Goal: Task Accomplishment & Management: Use online tool/utility

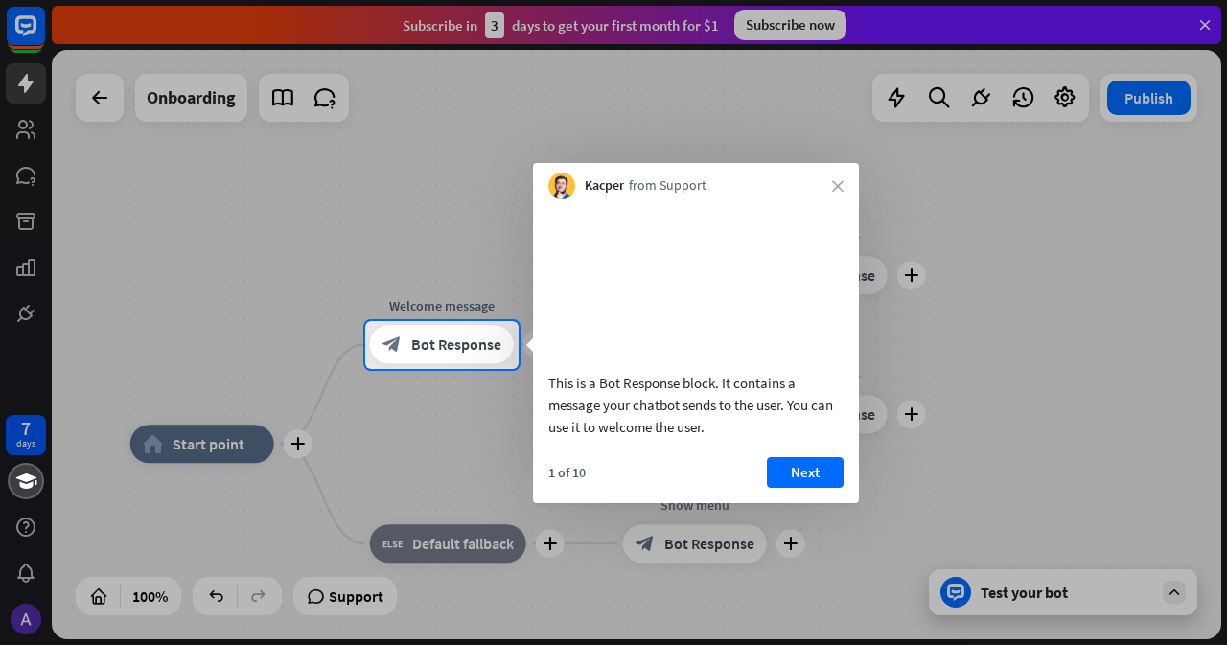
click at [824, 193] on div "Kacper from Support close" at bounding box center [696, 181] width 326 height 36
click at [837, 184] on icon "close" at bounding box center [838, 186] width 12 height 12
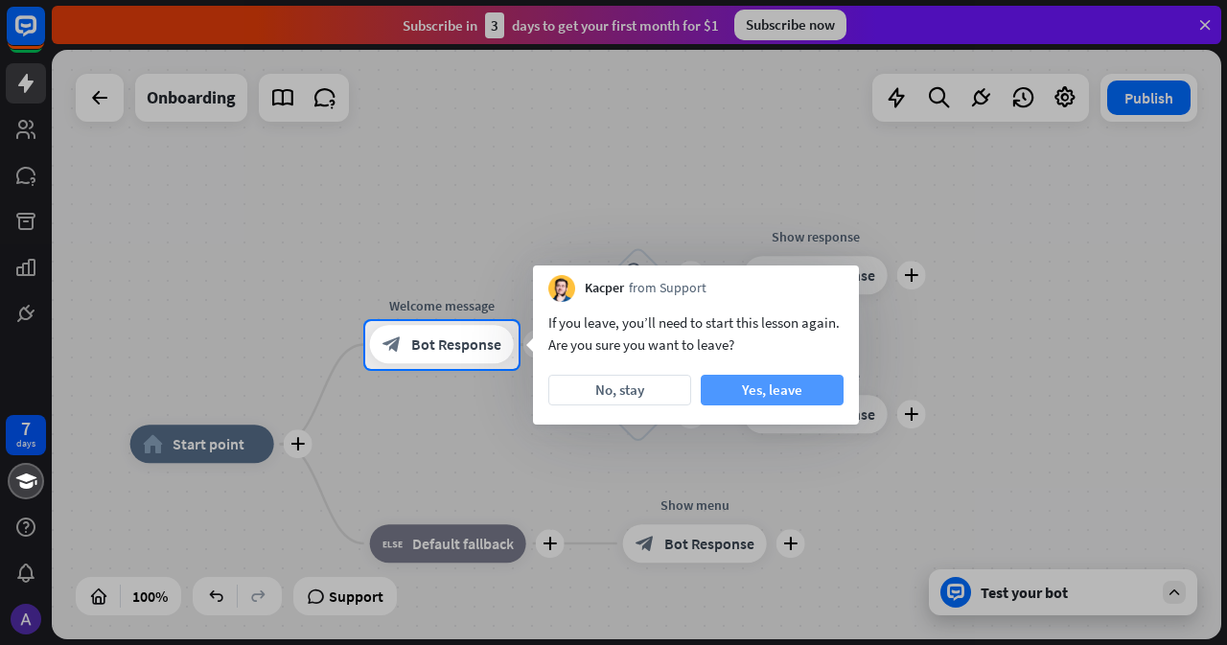
click at [716, 379] on button "Yes, leave" at bounding box center [772, 390] width 143 height 31
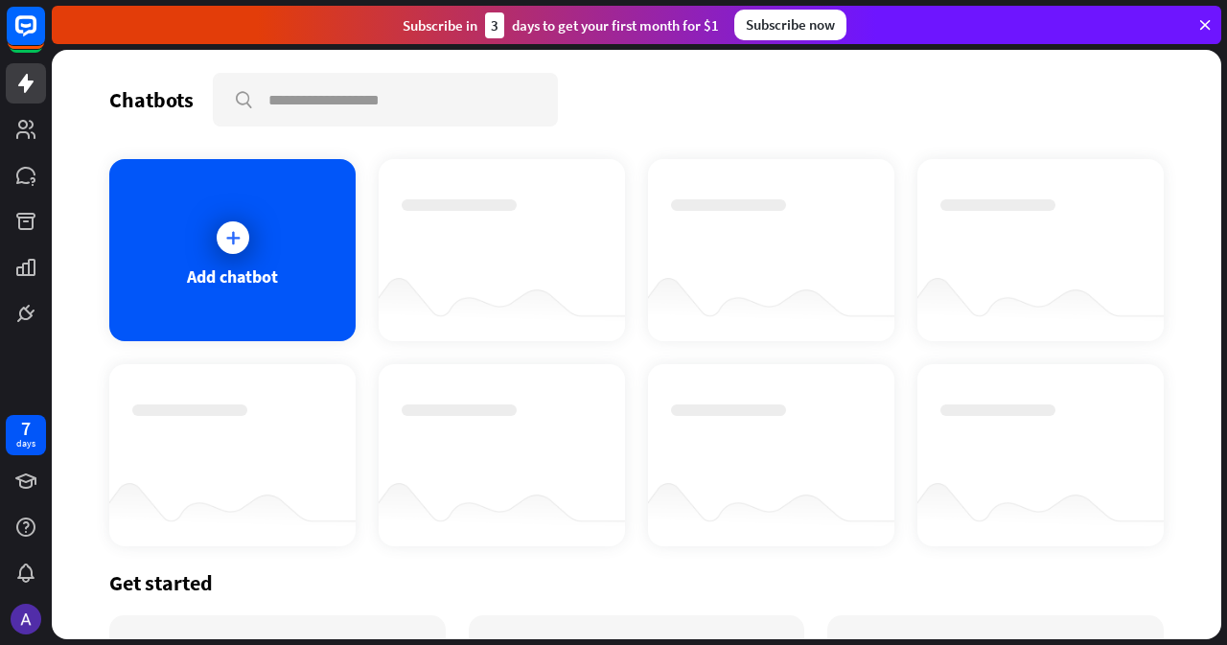
click at [1192, 14] on div "Subscribe [DATE] to get your first month for $1 Subscribe now" at bounding box center [636, 25] width 1169 height 38
click at [1208, 28] on icon at bounding box center [1204, 24] width 17 height 17
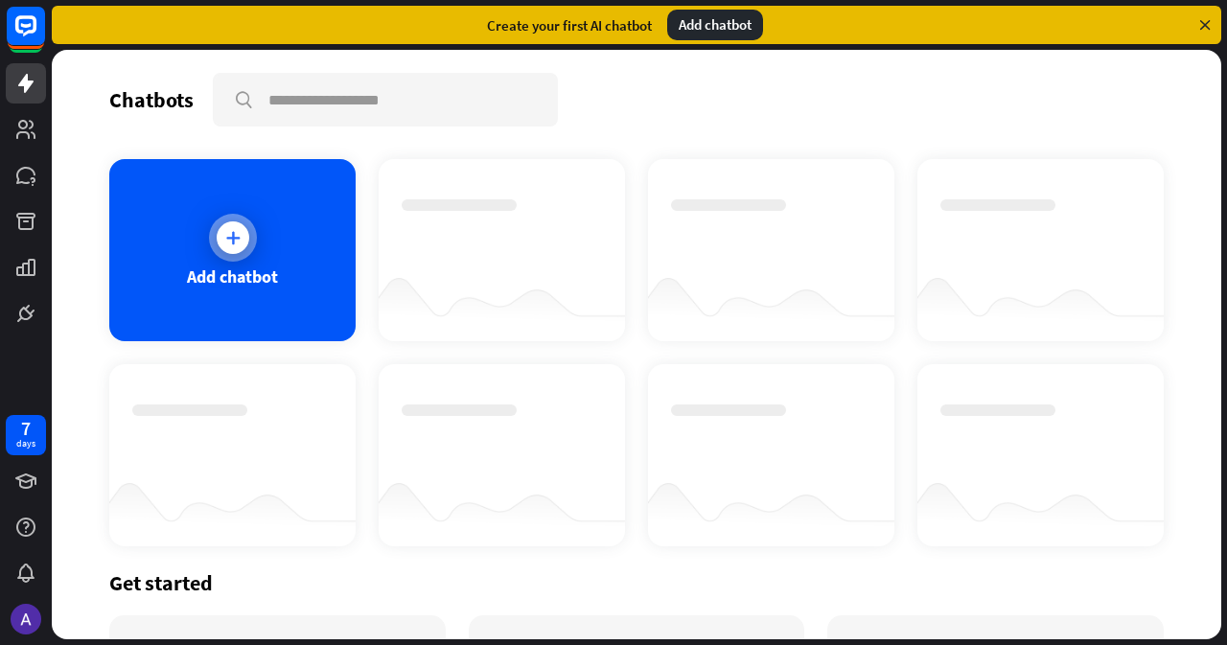
click at [188, 301] on div "Add chatbot" at bounding box center [232, 250] width 246 height 182
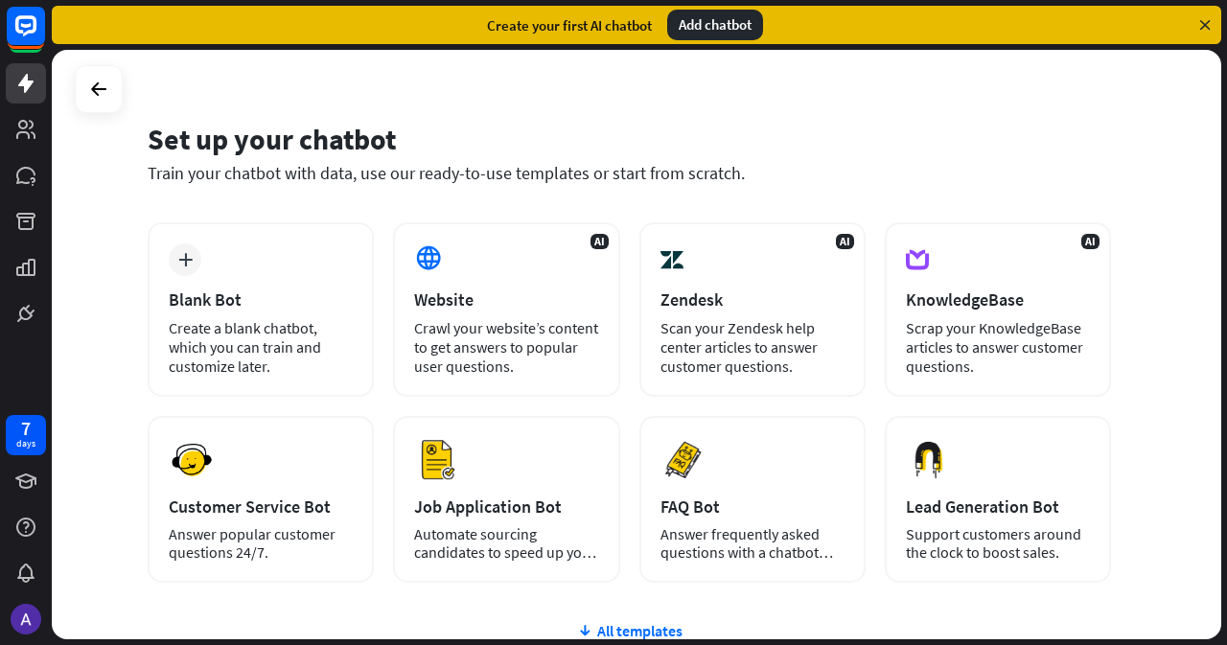
scroll to position [23, 0]
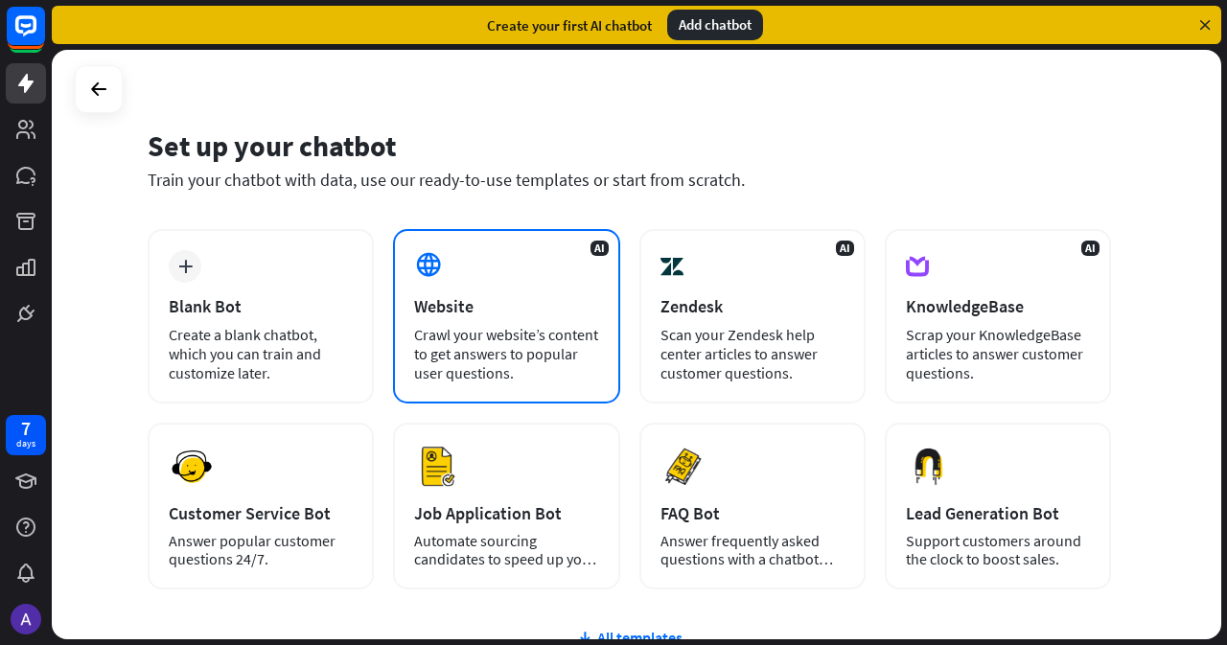
click at [471, 285] on div "AI Website Crawl your website’s content to get answers to popular user question…" at bounding box center [506, 316] width 226 height 174
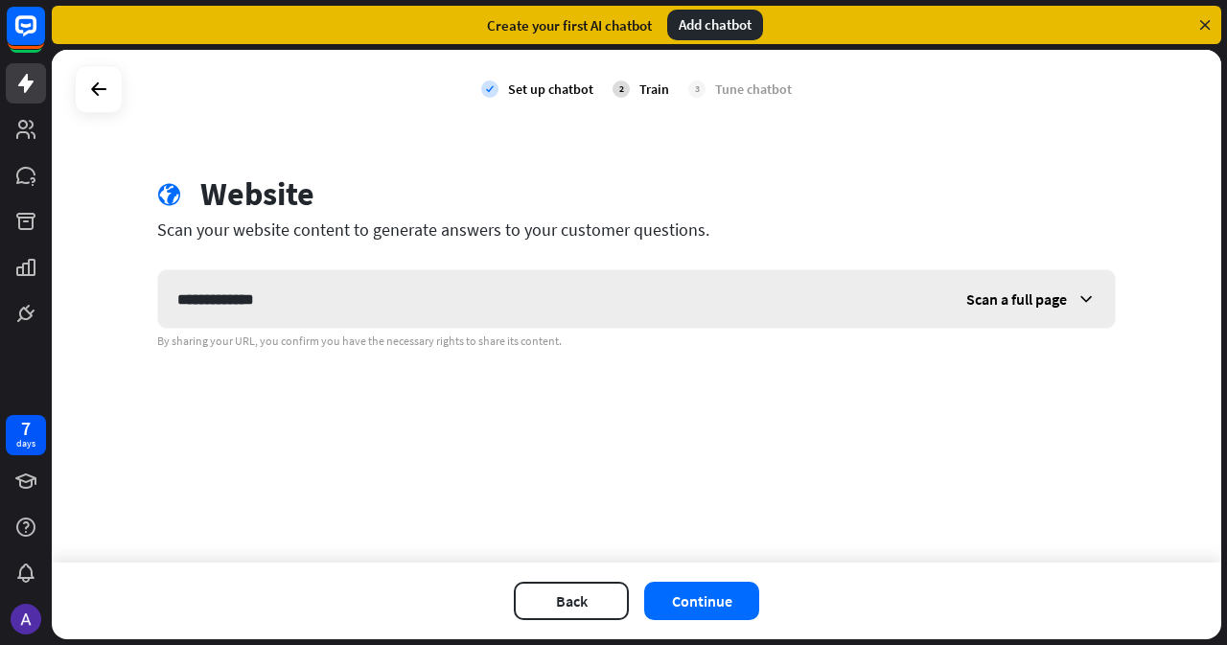
click at [1055, 290] on span "Scan a full page" at bounding box center [1016, 298] width 101 height 19
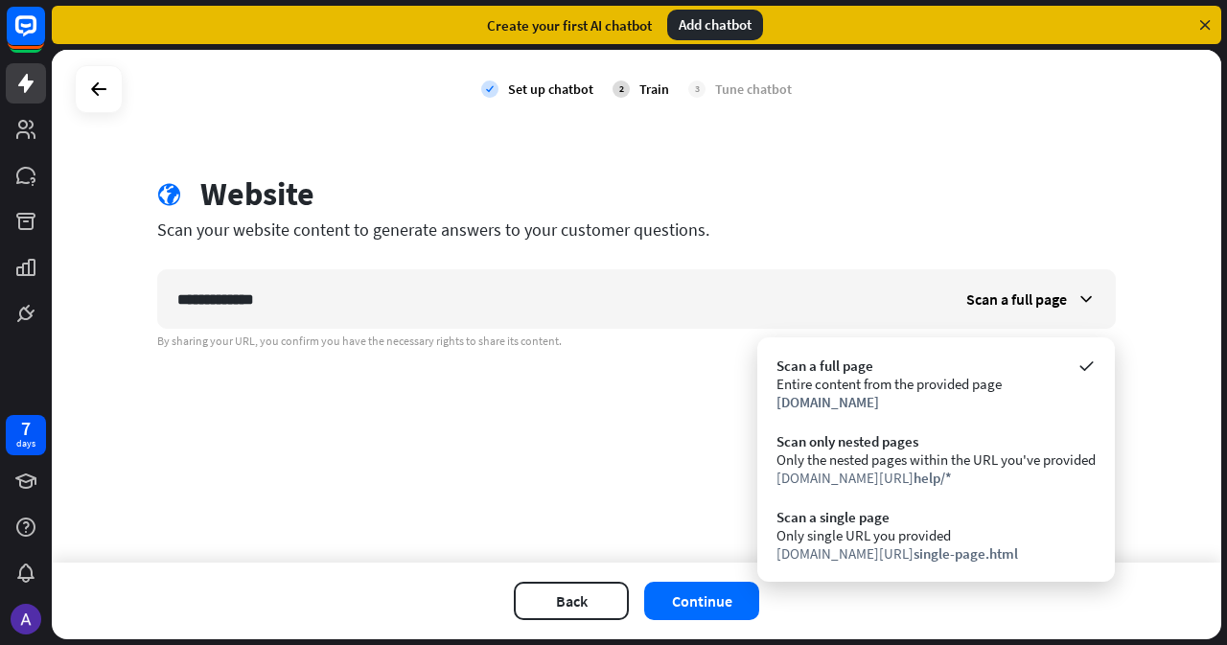
click at [649, 388] on div "**********" at bounding box center [636, 306] width 1169 height 513
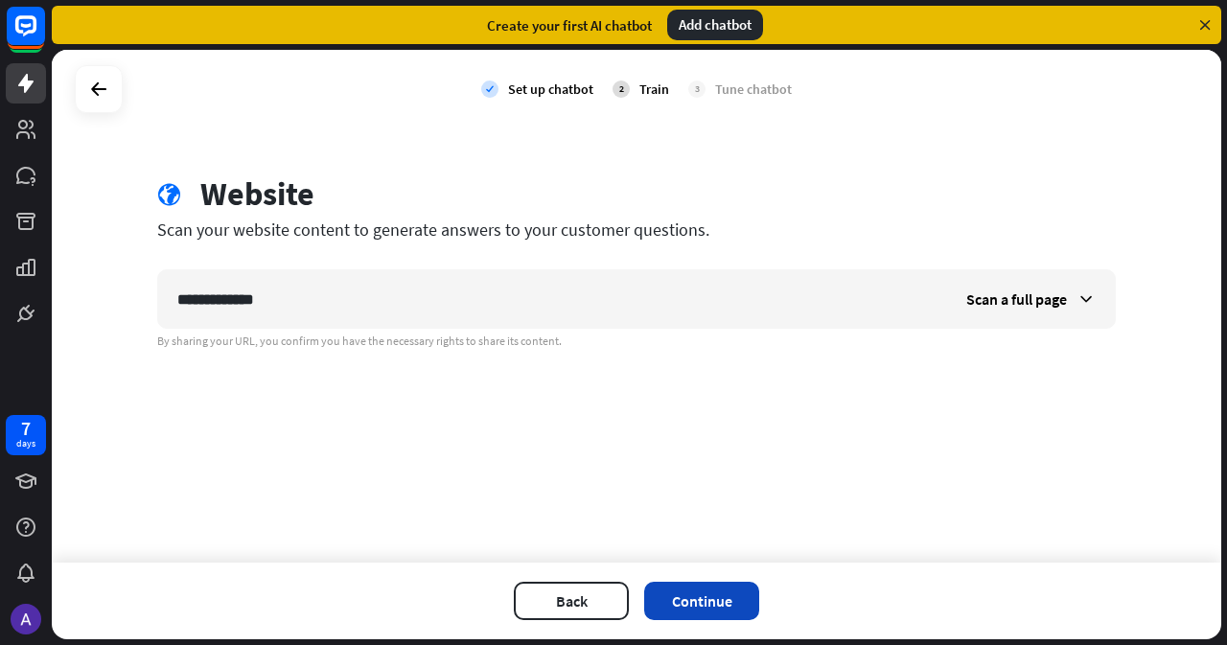
click at [716, 597] on button "Continue" at bounding box center [701, 601] width 115 height 38
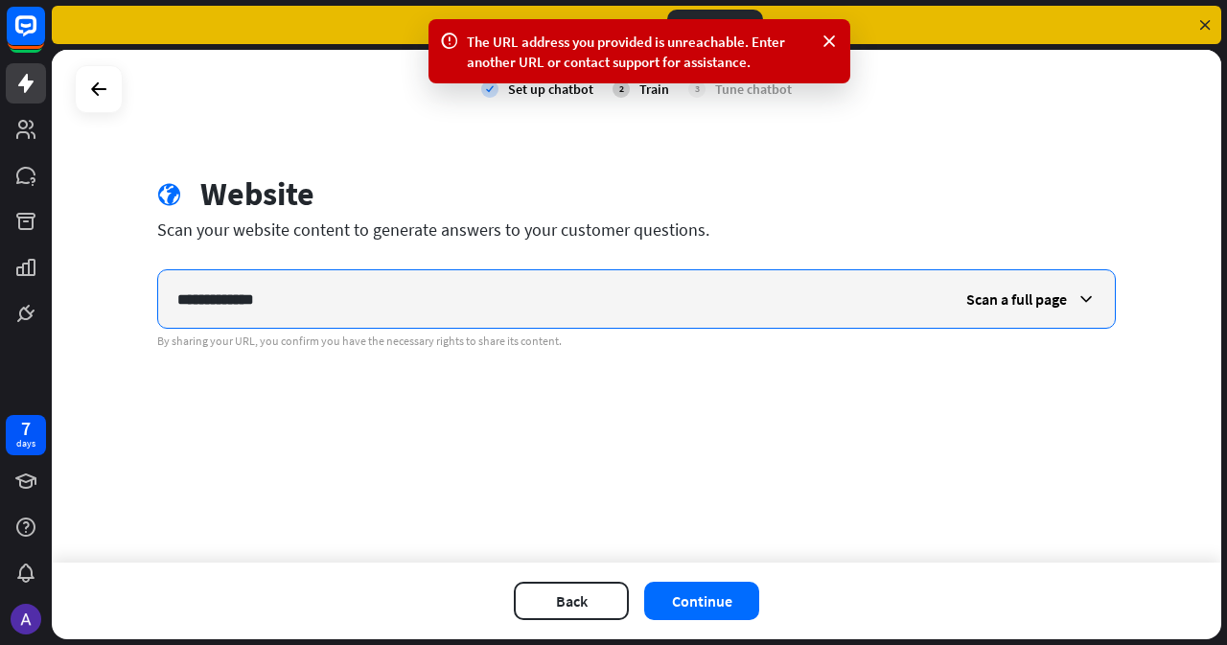
drag, startPoint x: 678, startPoint y: 324, endPoint x: 202, endPoint y: 385, distance: 479.3
click at [217, 378] on div "**********" at bounding box center [636, 306] width 1169 height 513
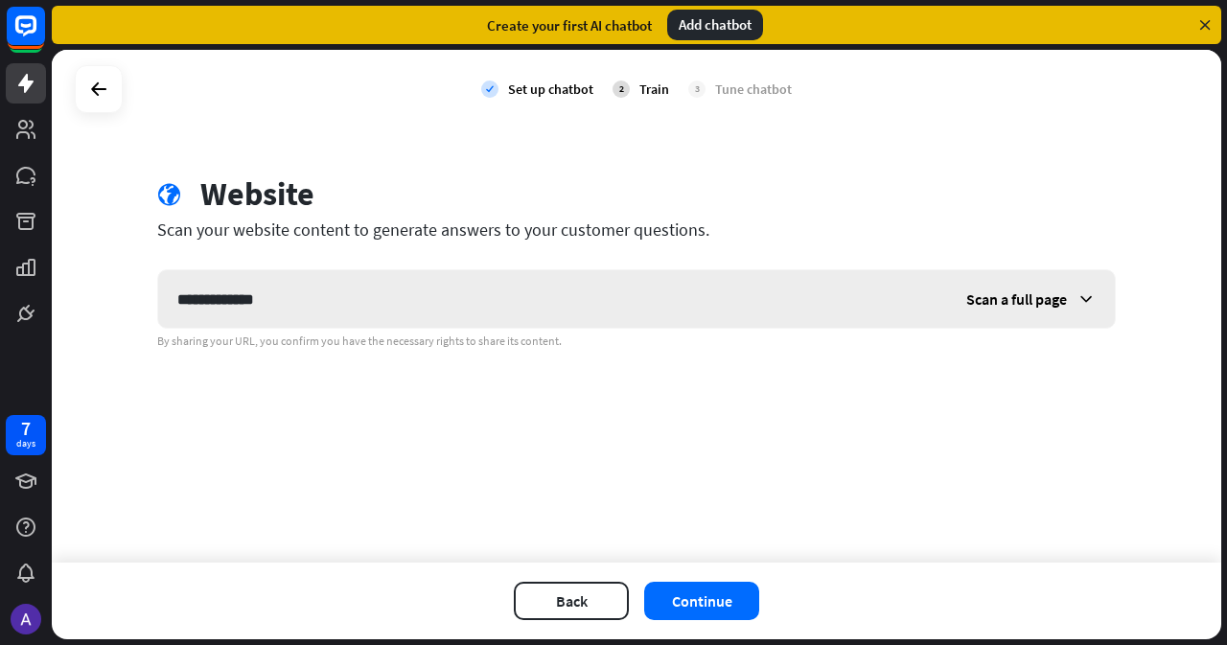
click at [992, 295] on span "Scan a full page" at bounding box center [1016, 298] width 101 height 19
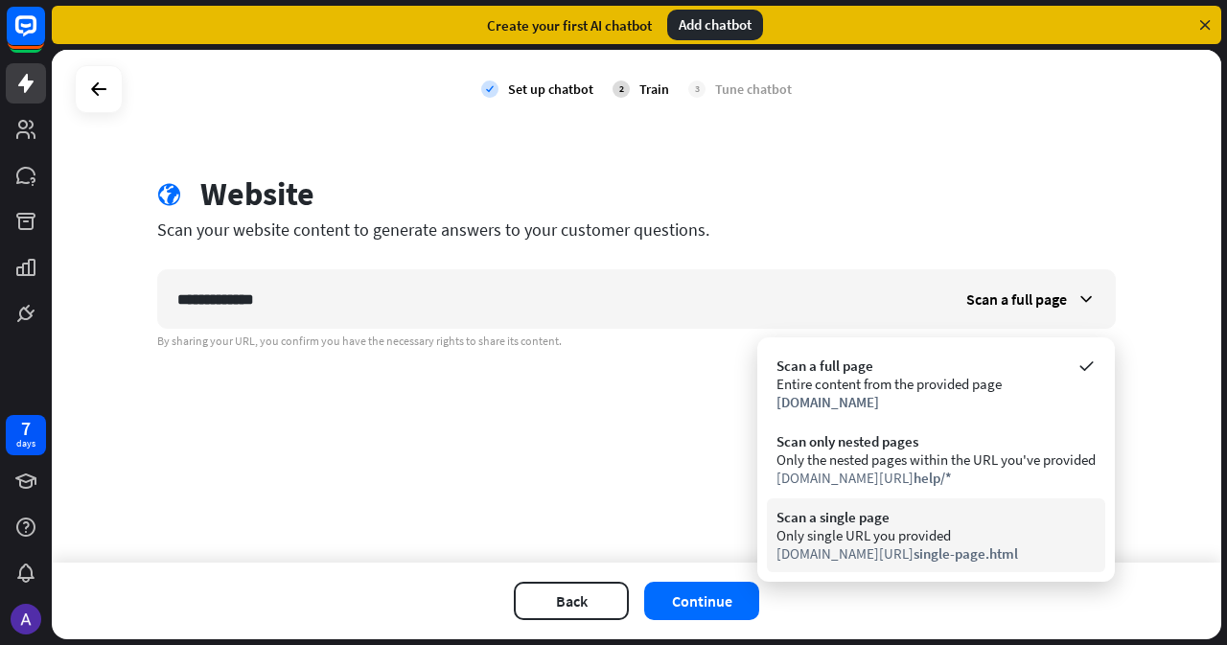
click at [970, 523] on div "Scan a single page" at bounding box center [935, 517] width 319 height 18
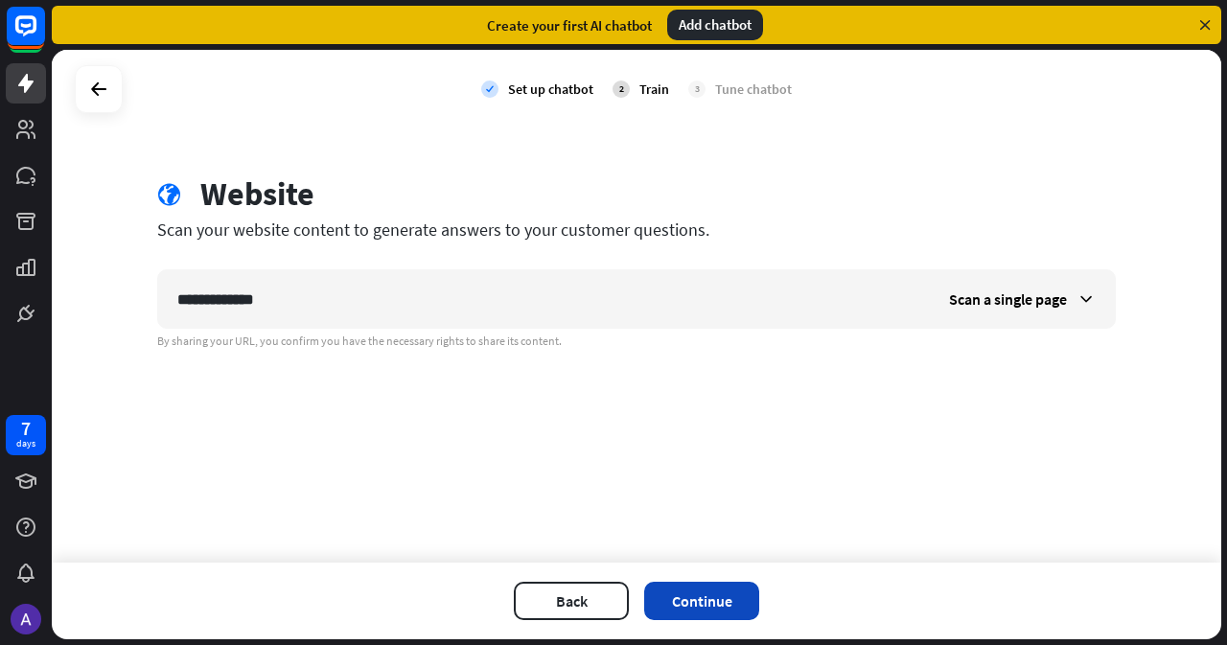
click at [679, 598] on button "Continue" at bounding box center [701, 601] width 115 height 38
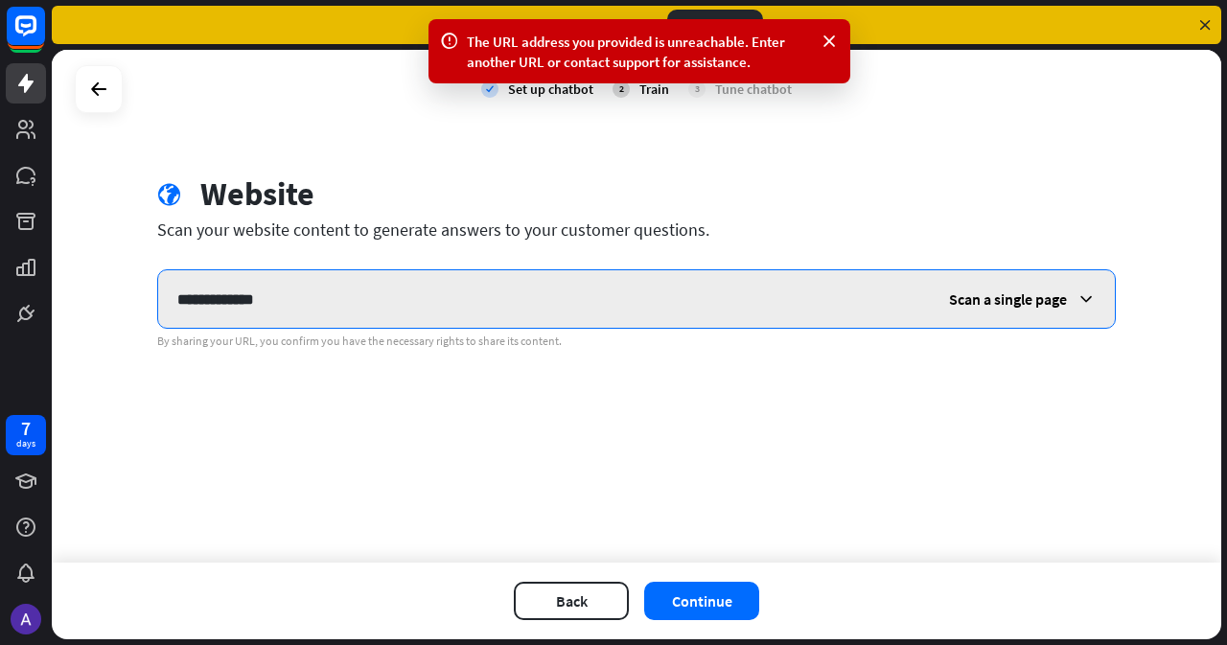
click at [588, 298] on input "**********" at bounding box center [544, 299] width 772 height 58
type input "*"
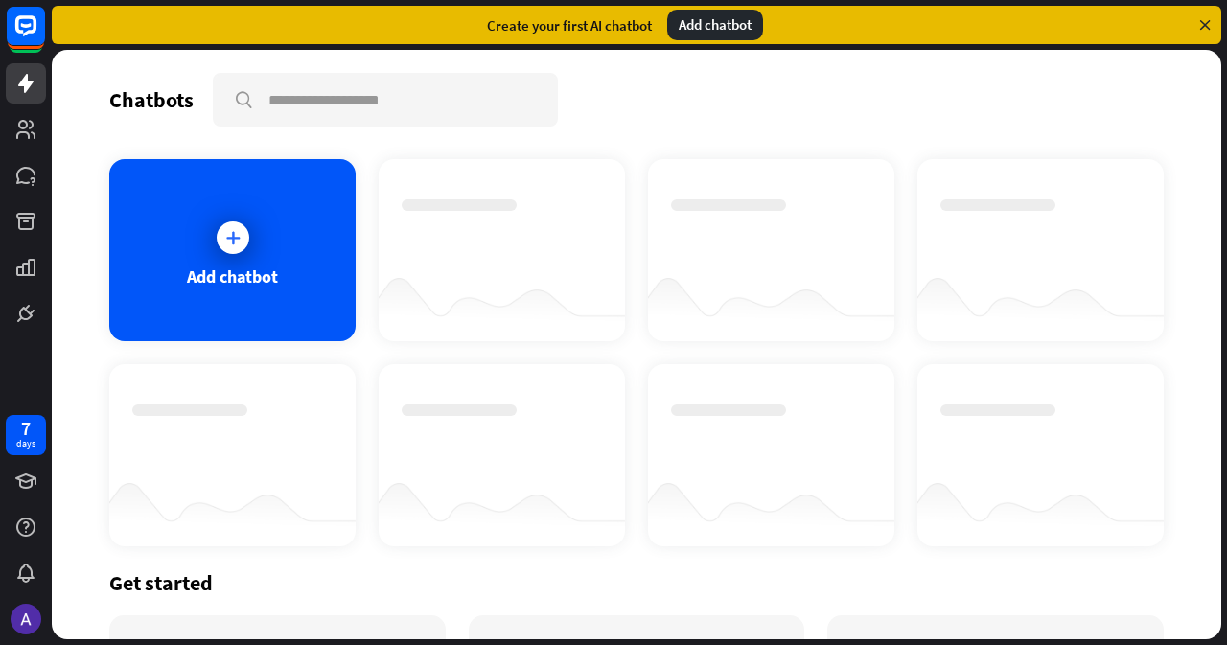
click at [694, 21] on div "Add chatbot" at bounding box center [715, 25] width 96 height 31
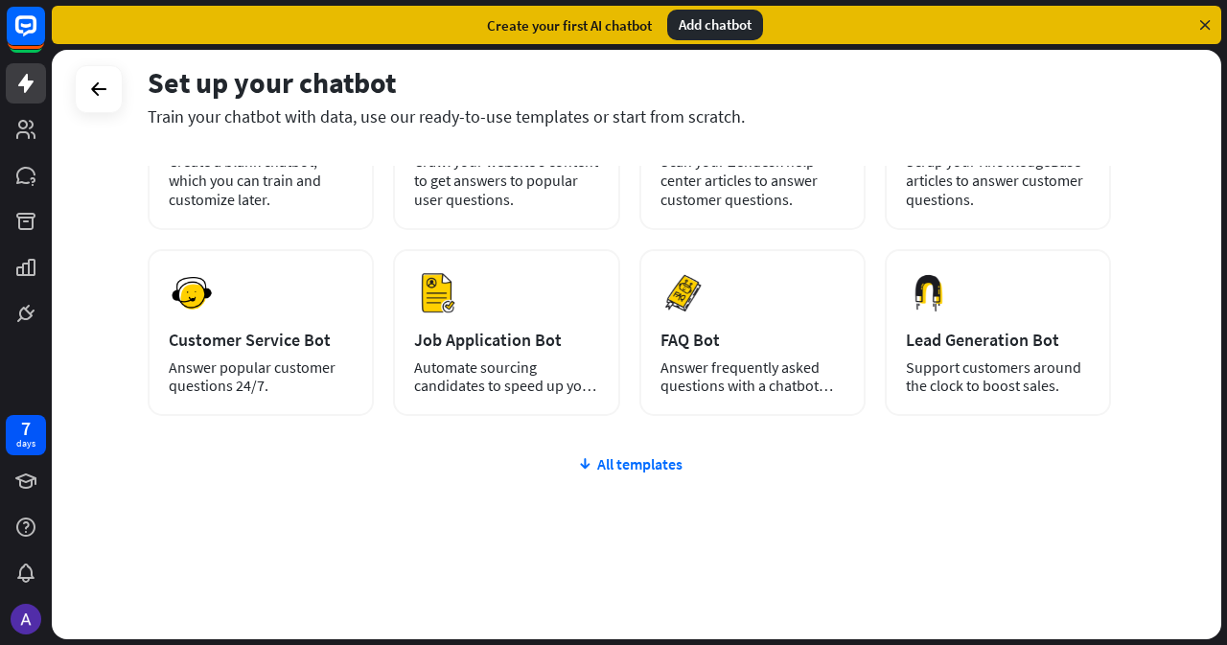
scroll to position [203, 0]
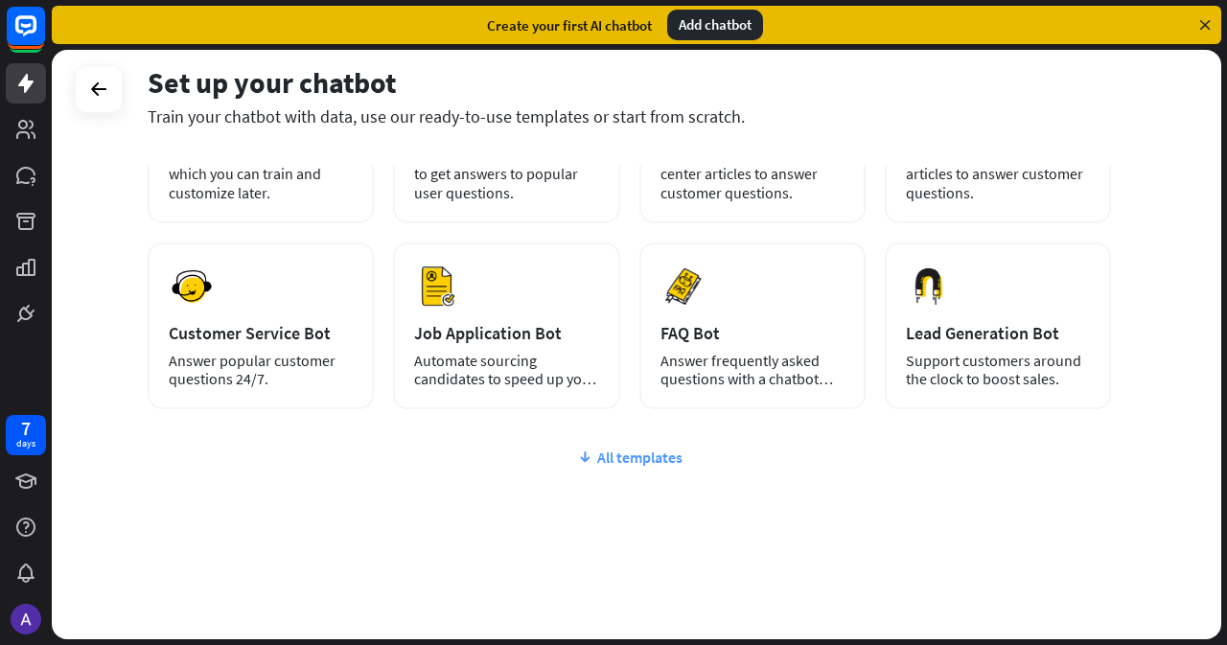
click at [665, 452] on div "All templates" at bounding box center [629, 457] width 963 height 19
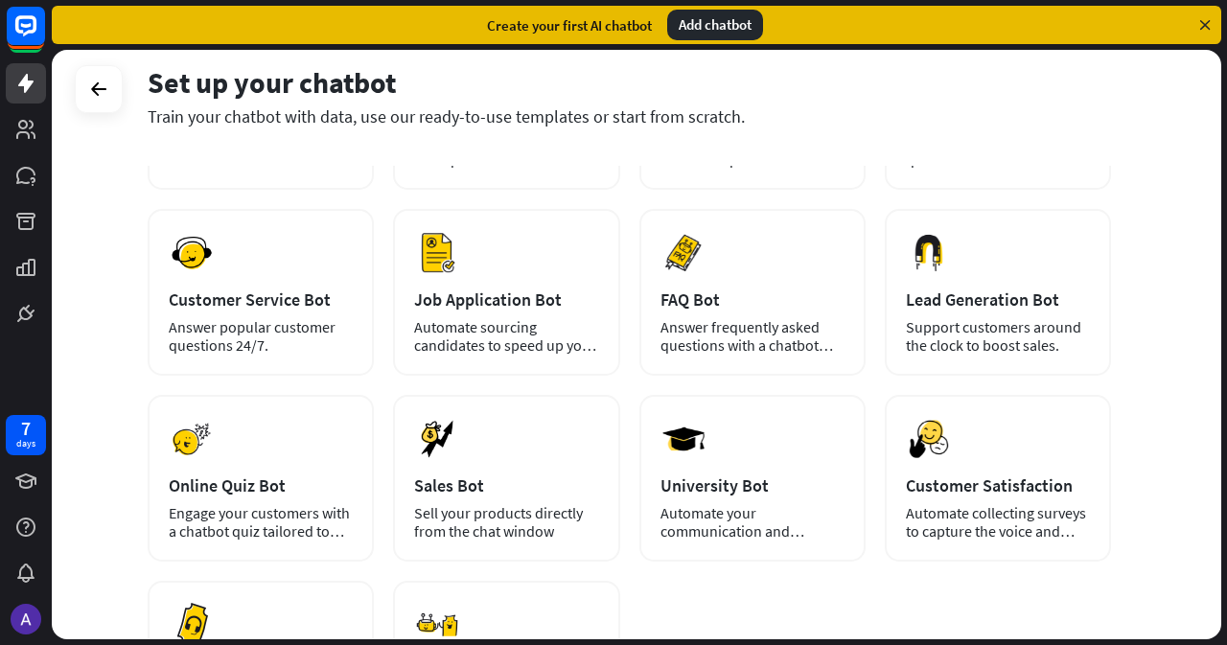
scroll to position [0, 0]
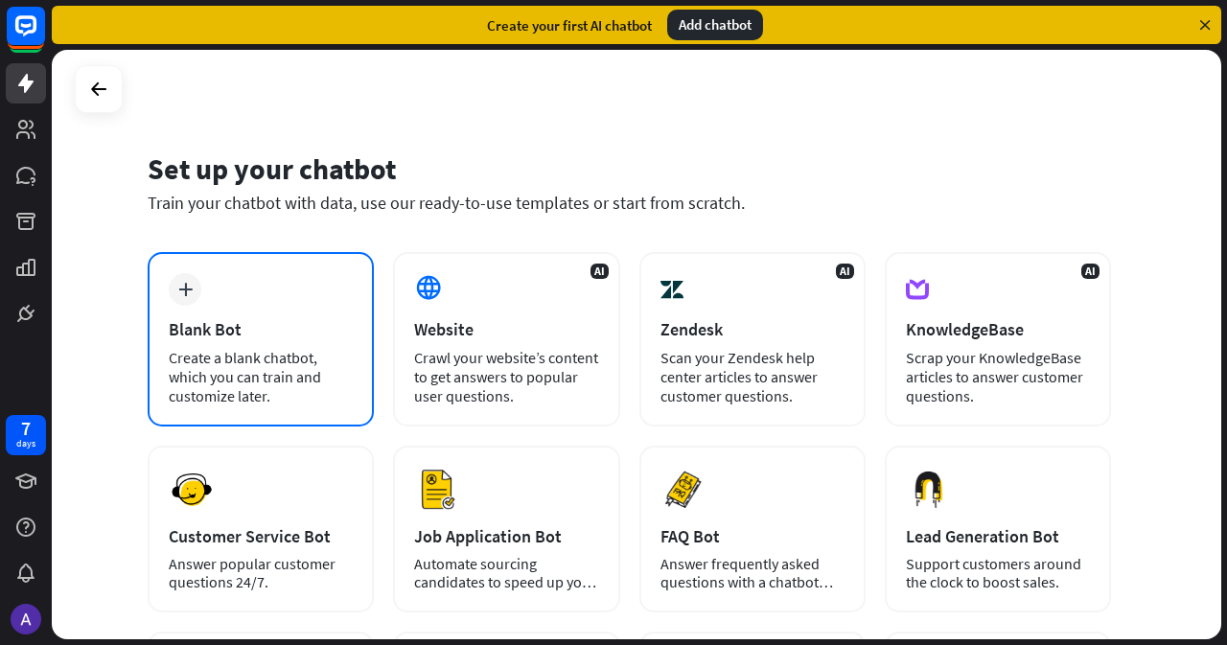
click at [200, 367] on div "Create a blank chatbot, which you can train and customize later." at bounding box center [261, 377] width 184 height 58
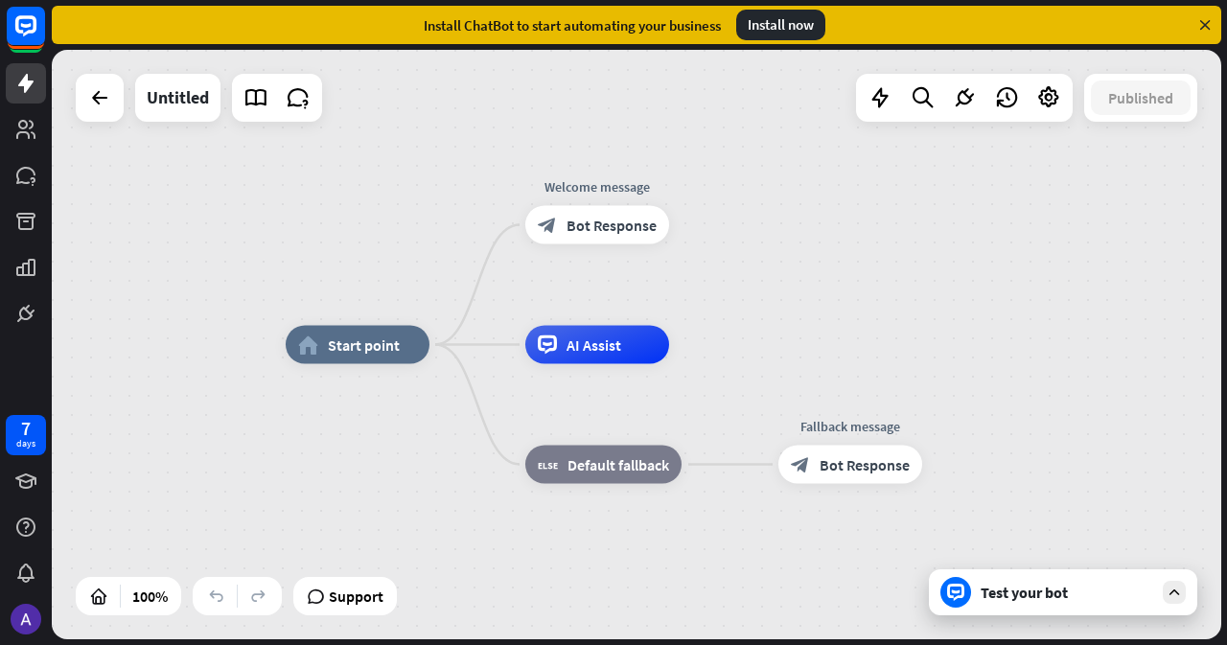
click at [1098, 601] on div "Test your bot" at bounding box center [1066, 592] width 173 height 19
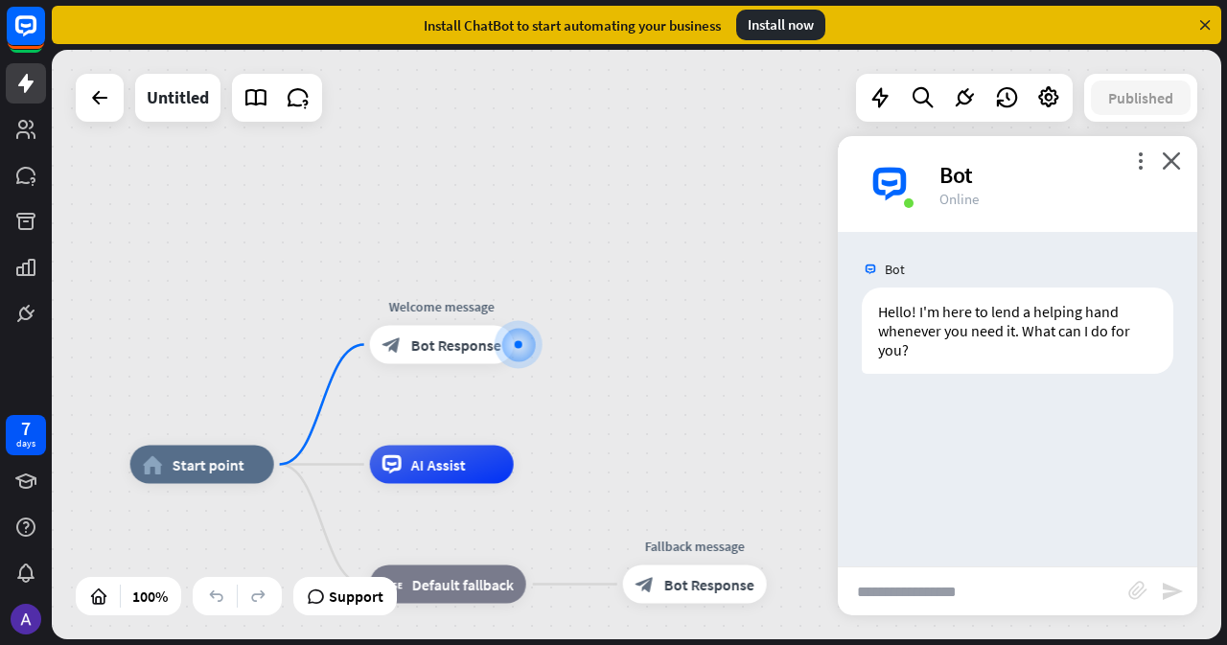
click at [1084, 604] on input "text" at bounding box center [983, 591] width 290 height 48
type input "**********"
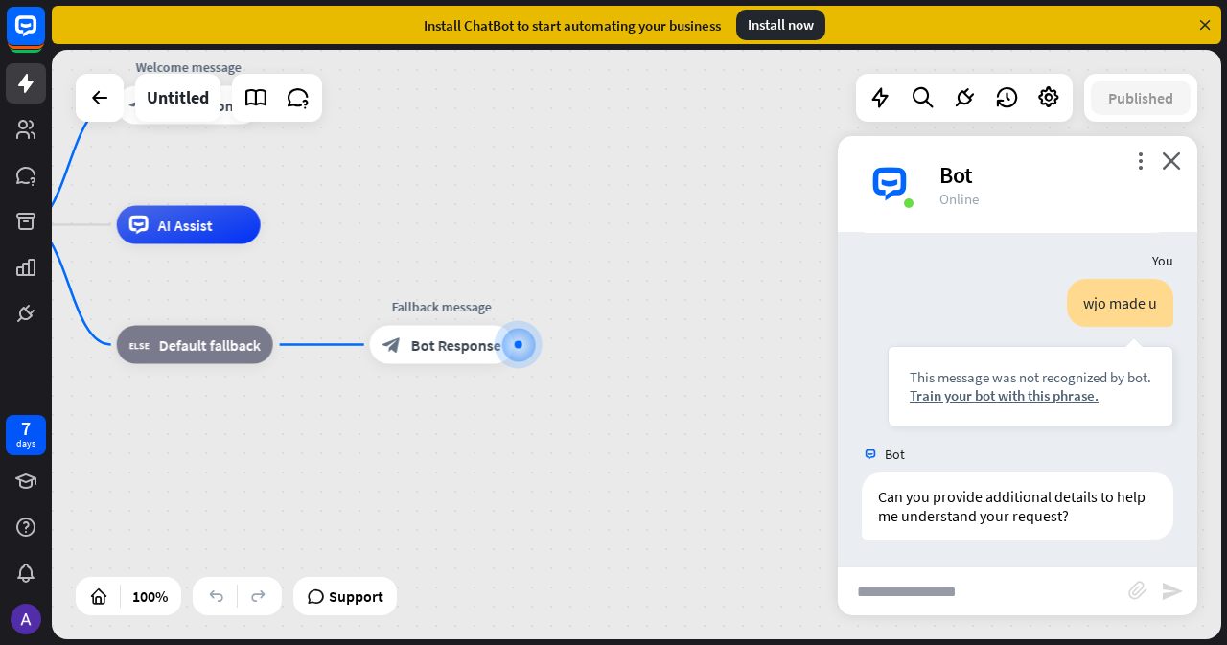
scroll to position [143, 0]
type input "*"
type input "**********"
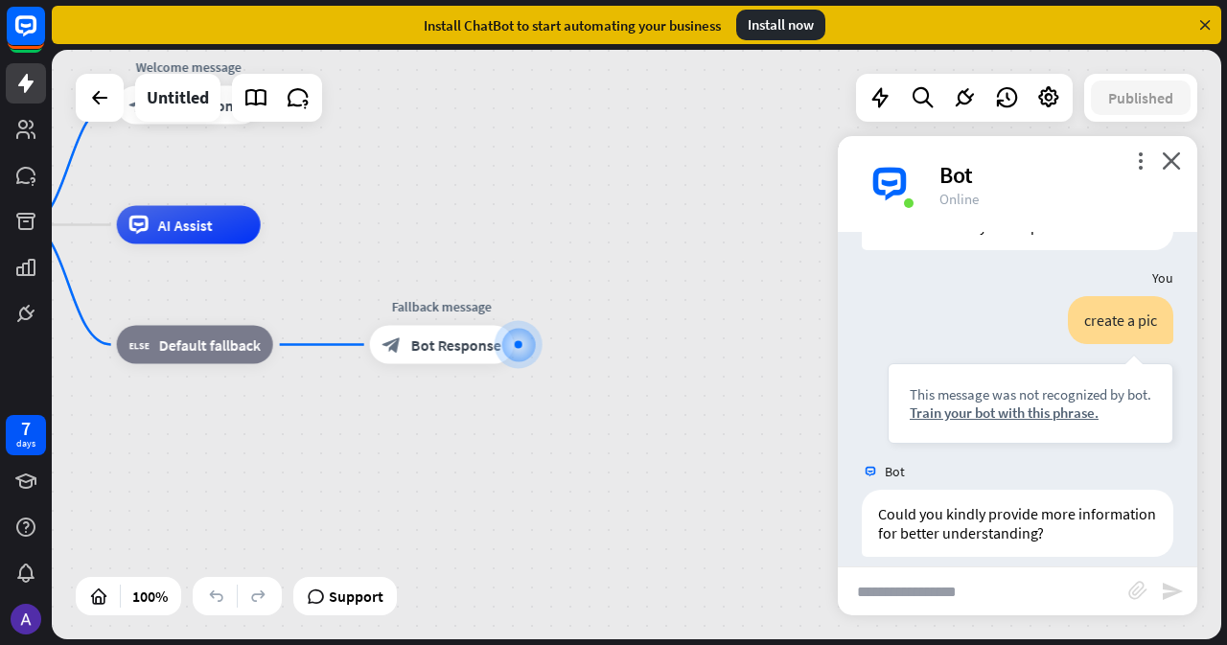
scroll to position [450, 0]
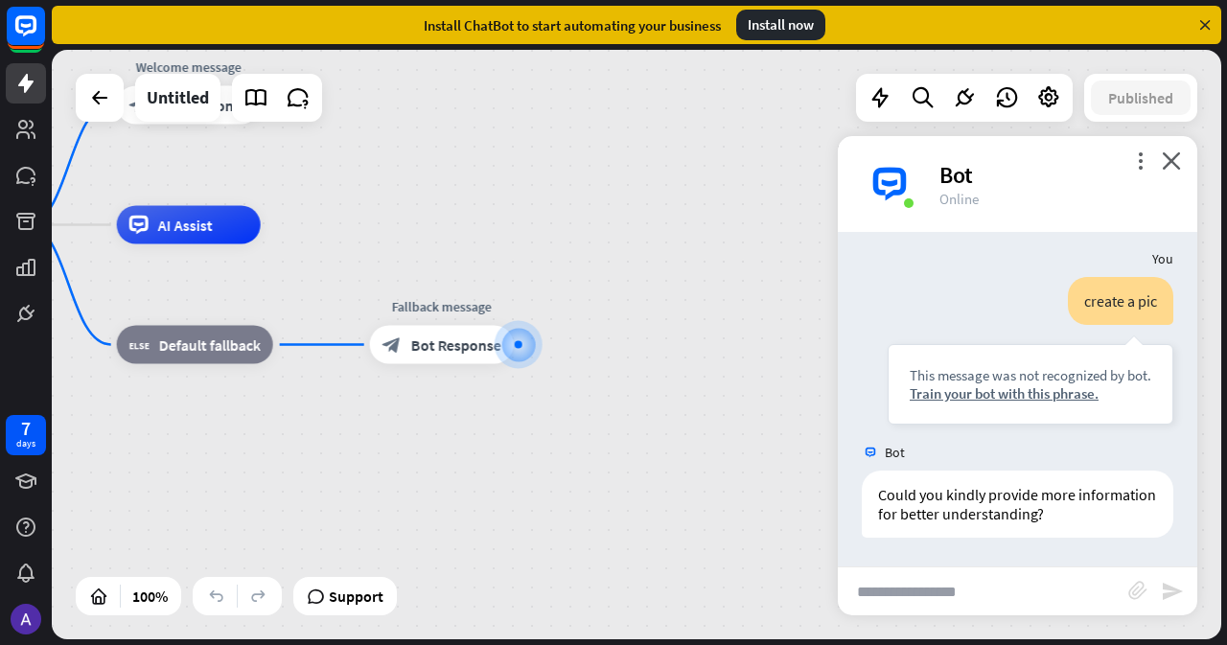
click at [1175, 173] on div "more_vert close Bot Online" at bounding box center [1017, 184] width 359 height 96
click at [1170, 162] on icon "close" at bounding box center [1171, 160] width 19 height 18
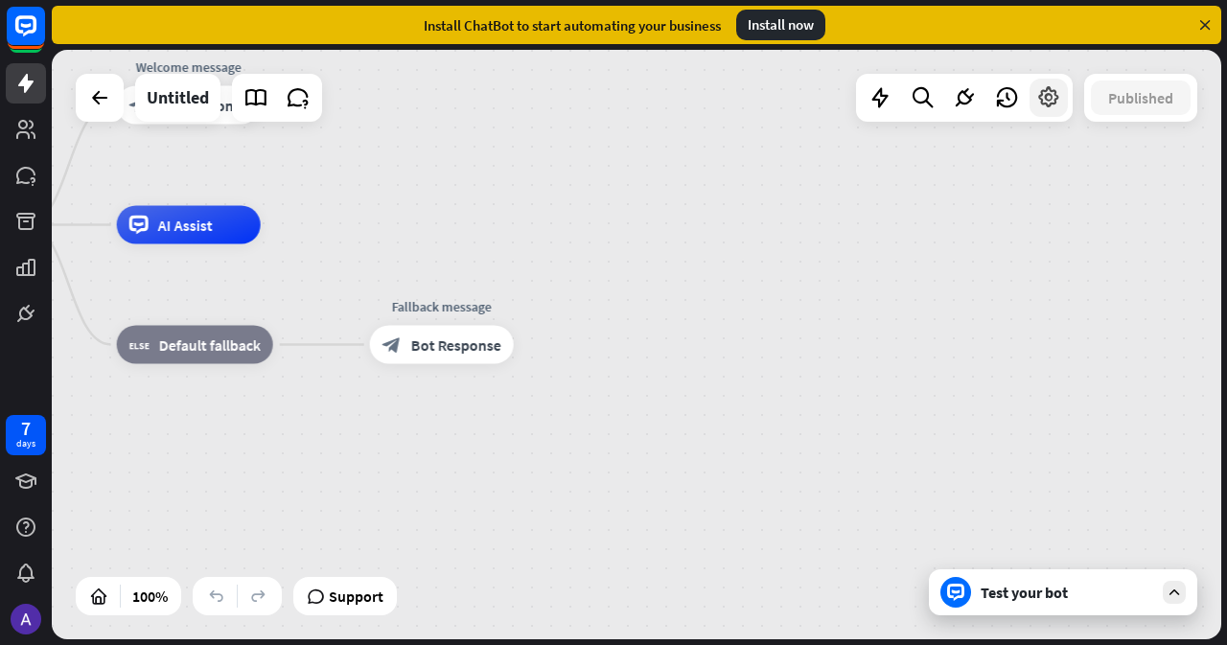
click at [1037, 104] on icon at bounding box center [1048, 97] width 25 height 25
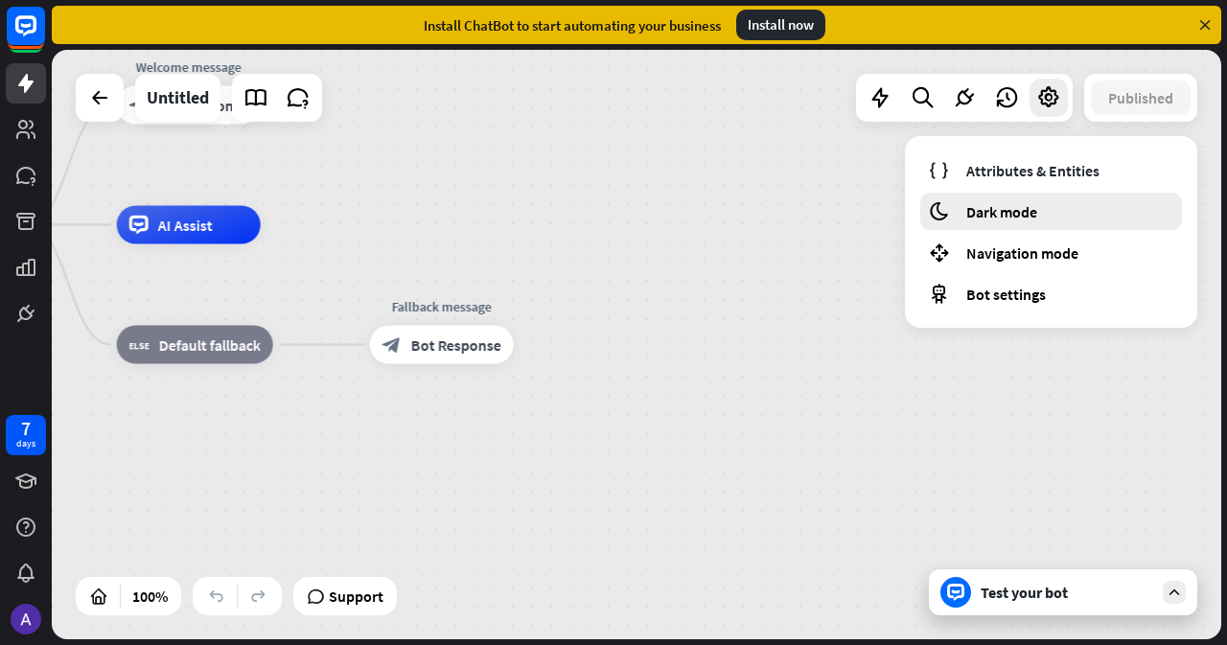
click at [1003, 220] on span "Dark mode" at bounding box center [1001, 211] width 71 height 19
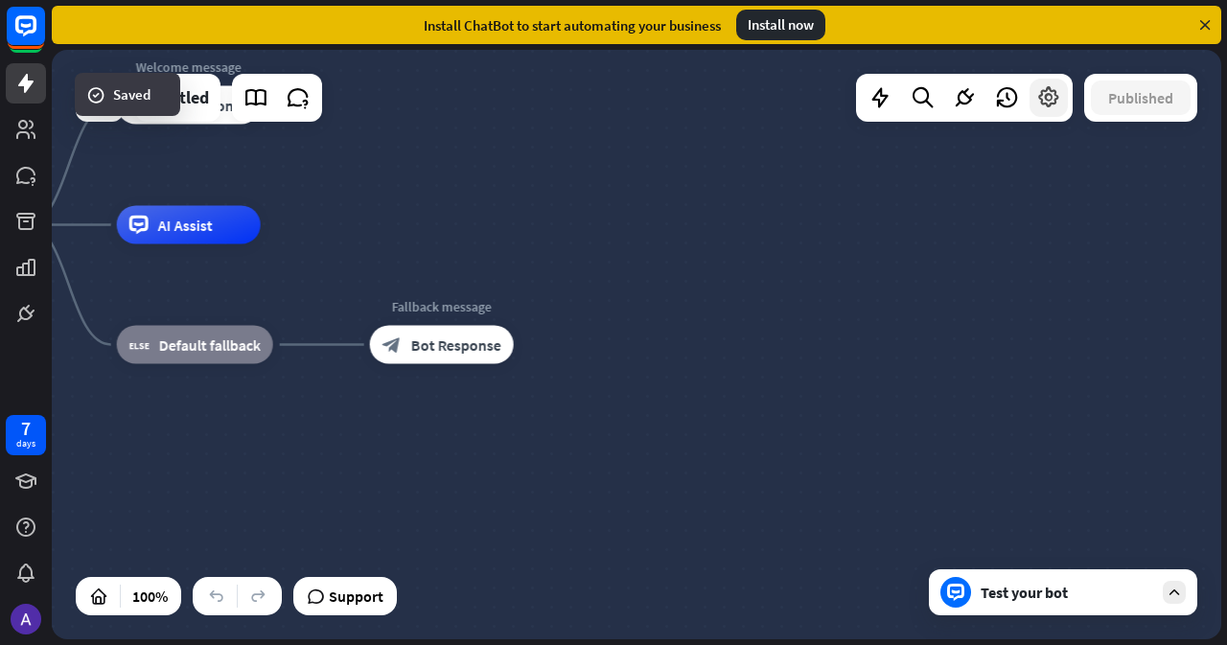
click at [1046, 111] on div at bounding box center [1048, 98] width 38 height 38
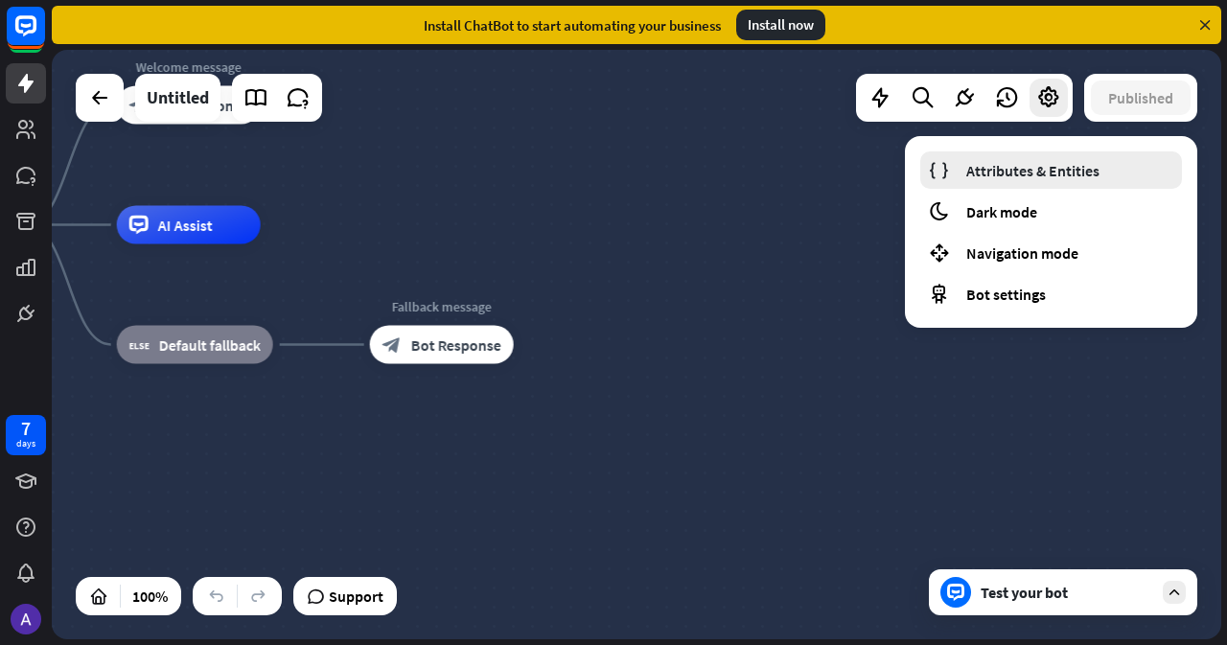
click at [1022, 175] on span "Attributes & Entities" at bounding box center [1032, 170] width 133 height 19
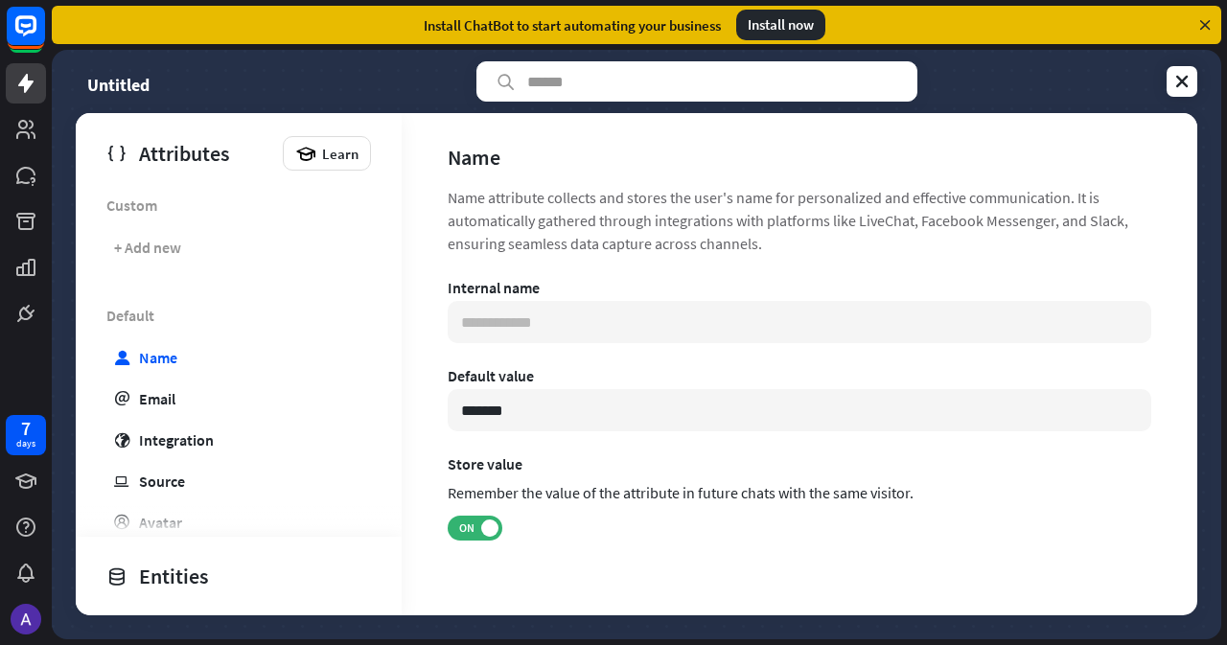
click at [726, 343] on div "**********" at bounding box center [799, 434] width 703 height 313
click at [514, 411] on input "*******" at bounding box center [799, 410] width 703 height 42
type input "*"
type input "********"
click at [206, 388] on link "email Email" at bounding box center [235, 398] width 265 height 37
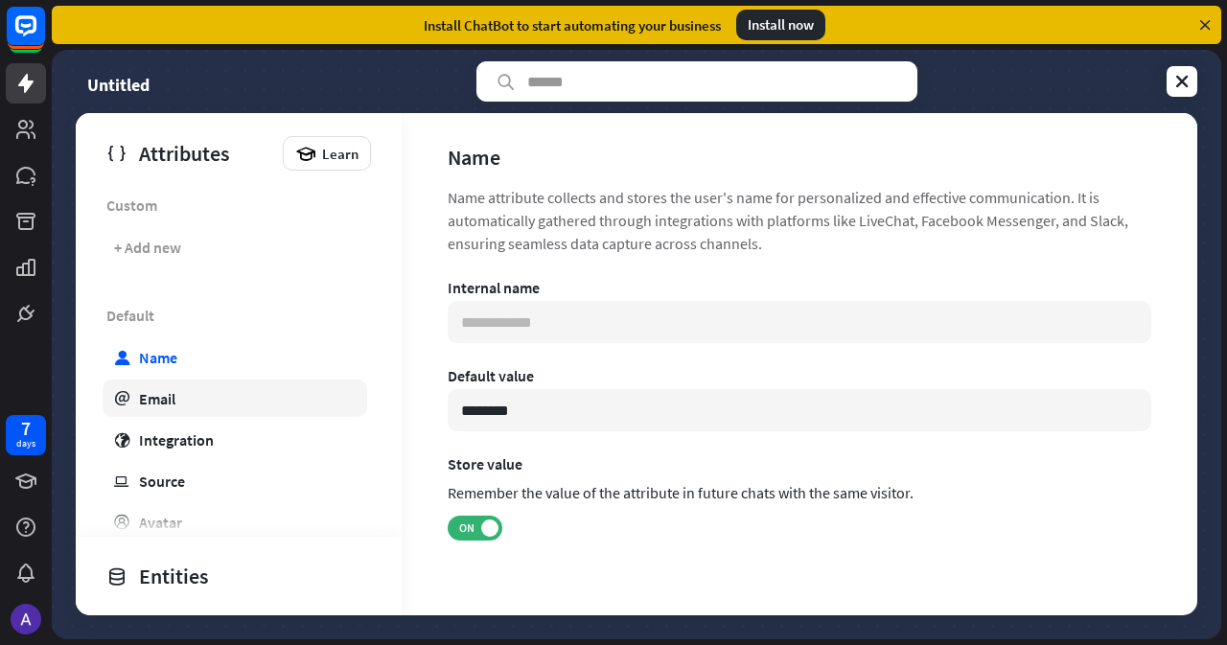
type input "**********"
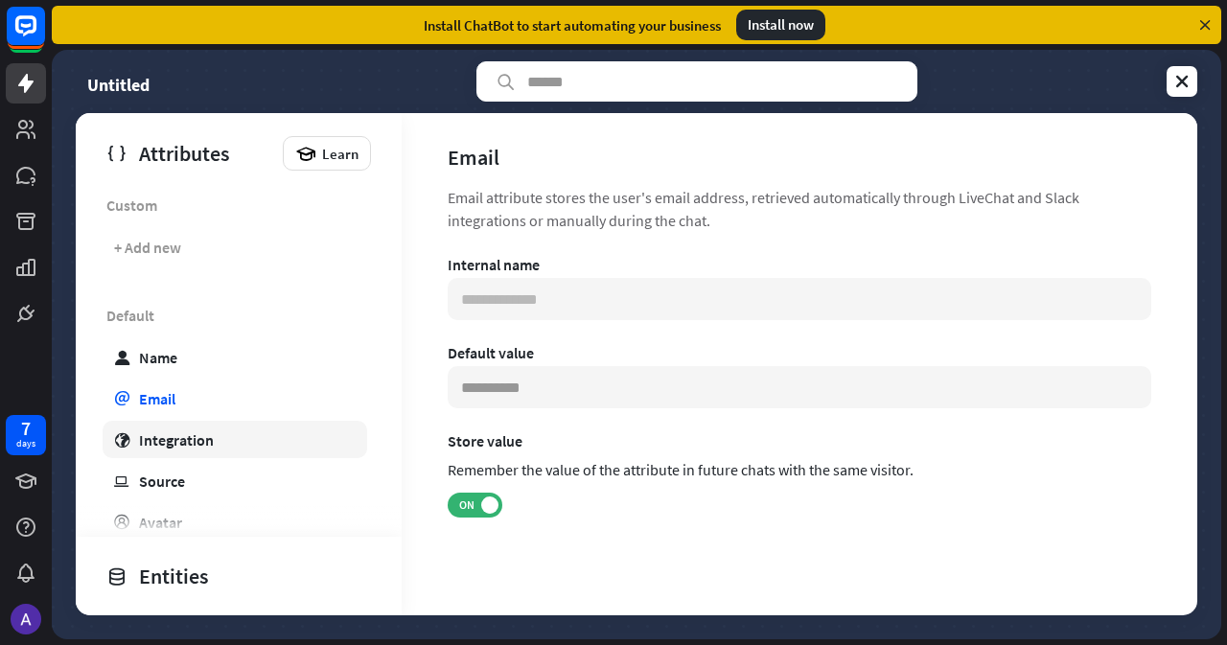
click at [198, 426] on link "globe Integration" at bounding box center [235, 439] width 265 height 37
type input "**********"
type input "***"
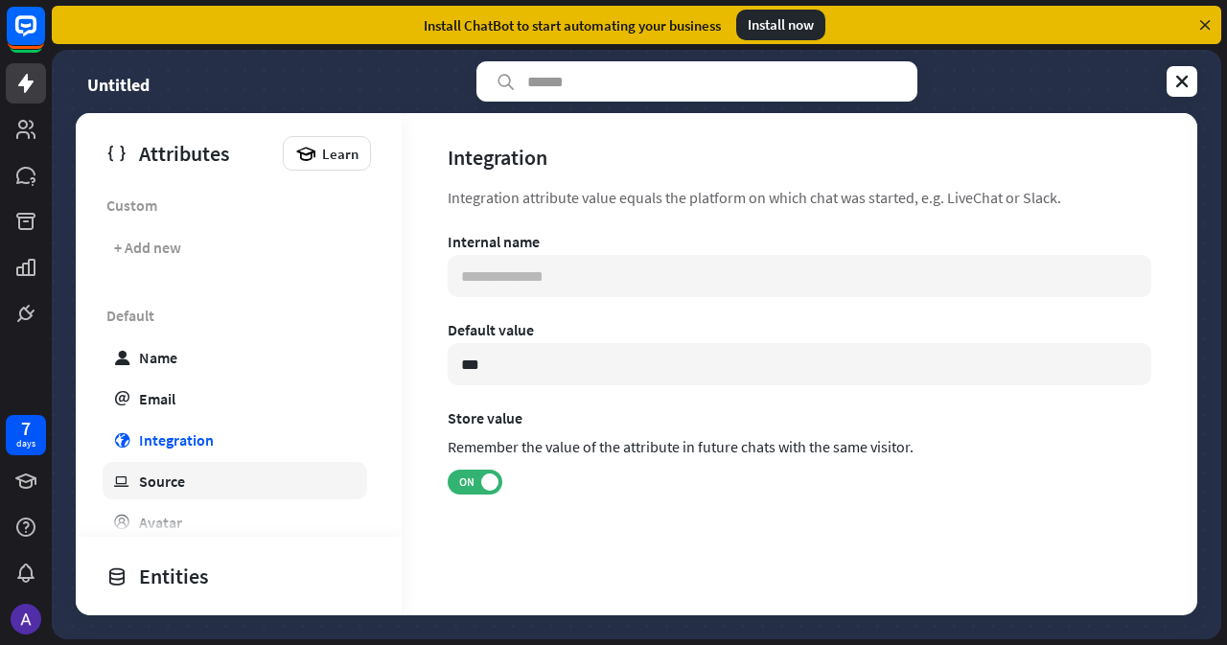
click at [189, 494] on link "ip Source" at bounding box center [235, 480] width 265 height 37
type input "**********"
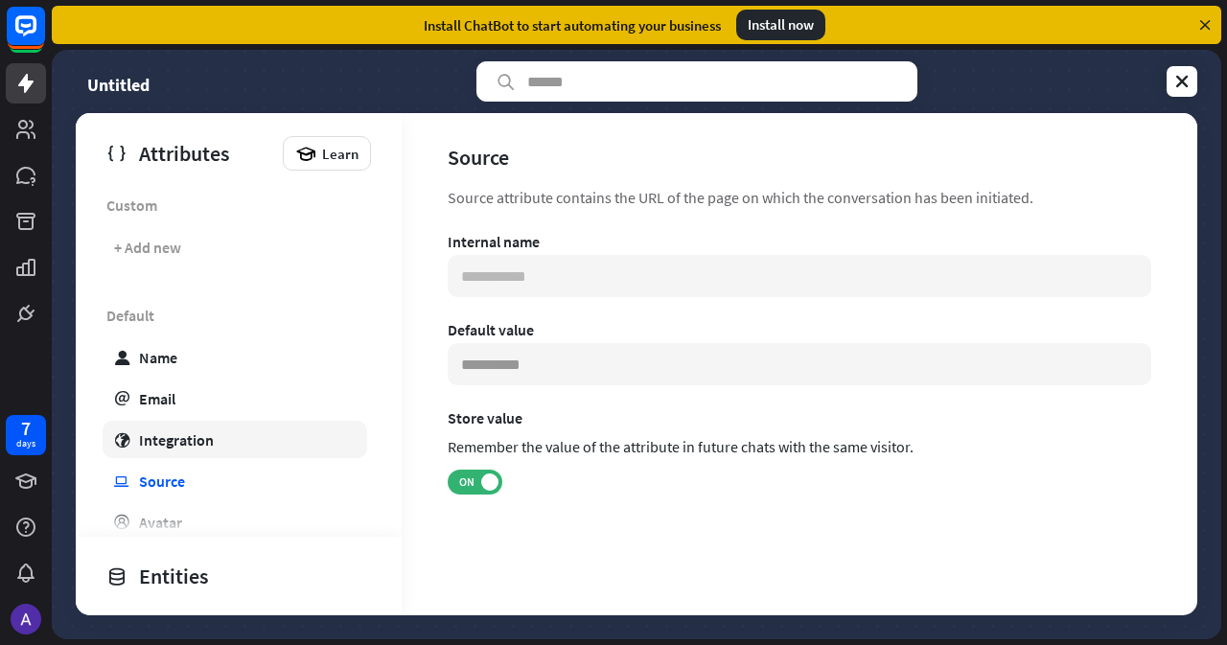
click at [199, 445] on div "Integration" at bounding box center [176, 439] width 75 height 19
type input "**********"
type input "***"
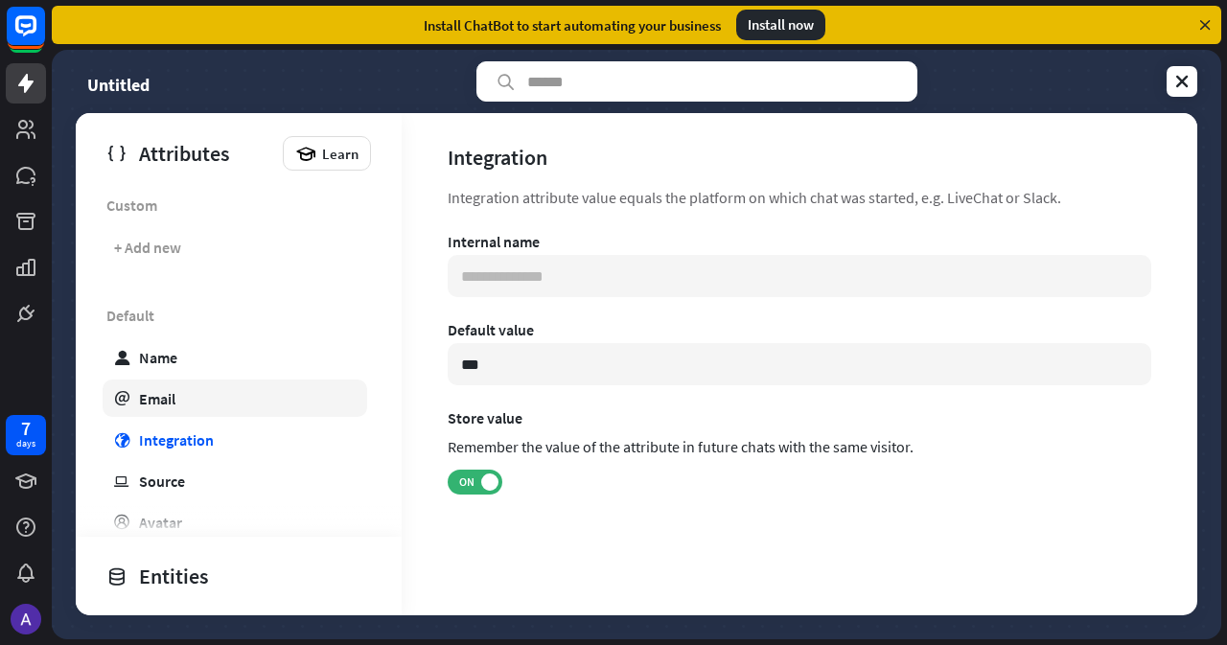
click at [191, 400] on link "email Email" at bounding box center [235, 398] width 265 height 37
type input "**********"
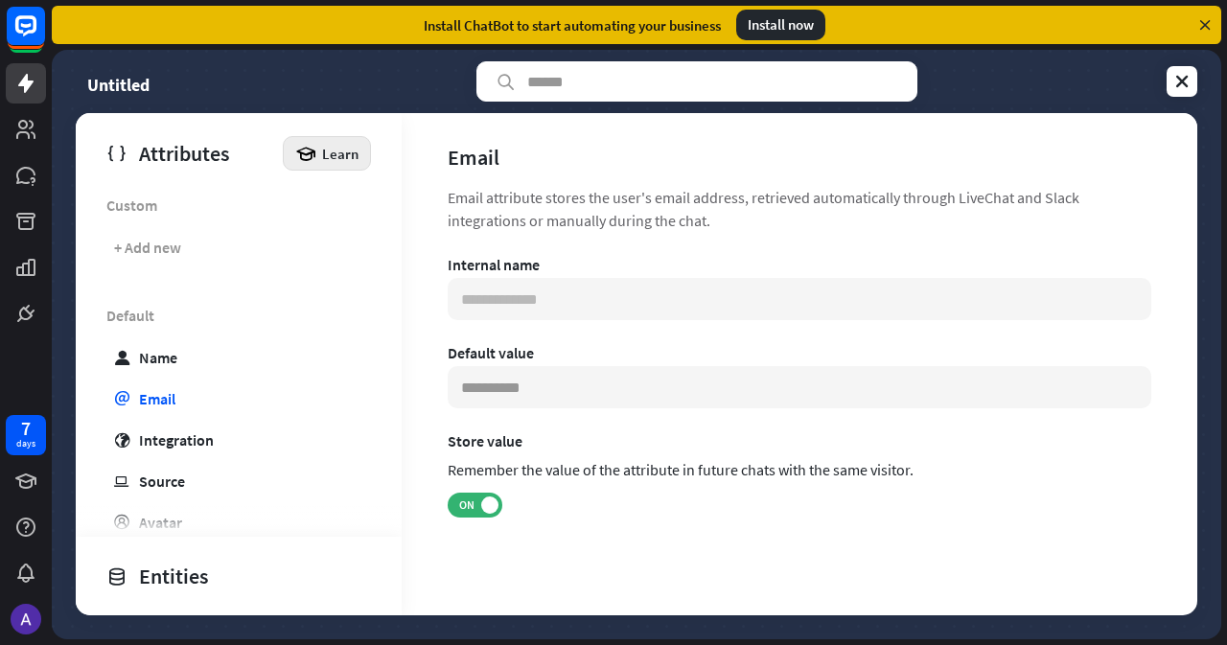
click at [323, 160] on span "Learn" at bounding box center [340, 154] width 36 height 18
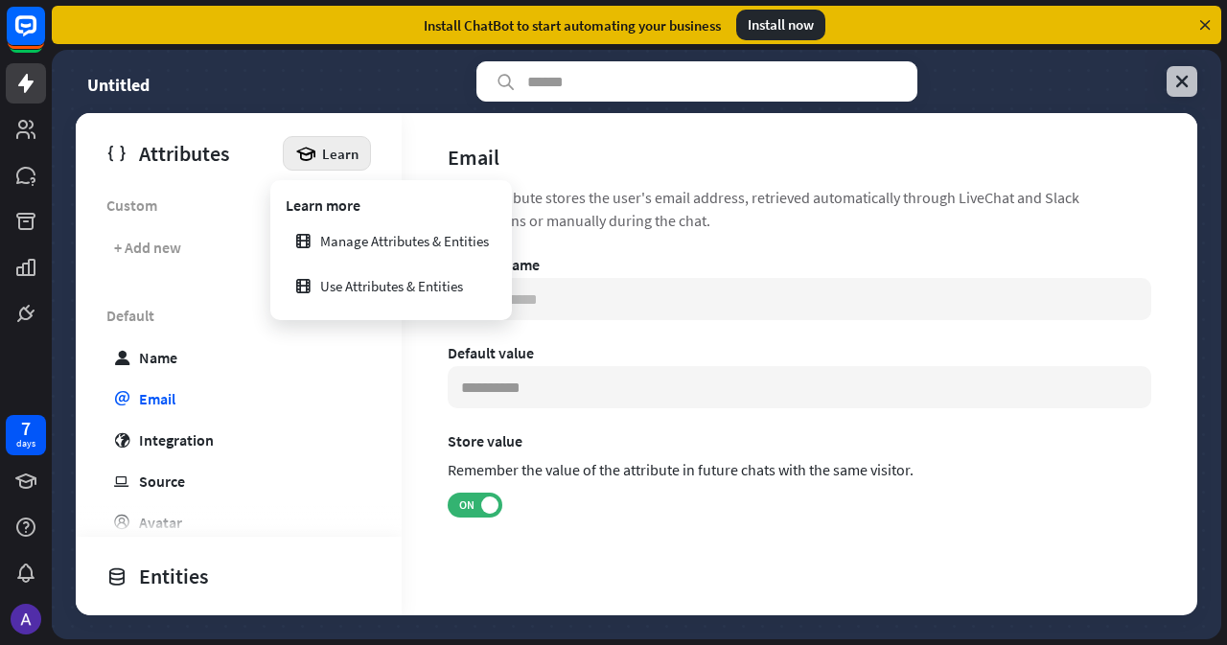
click at [1170, 82] on link at bounding box center [1181, 81] width 31 height 31
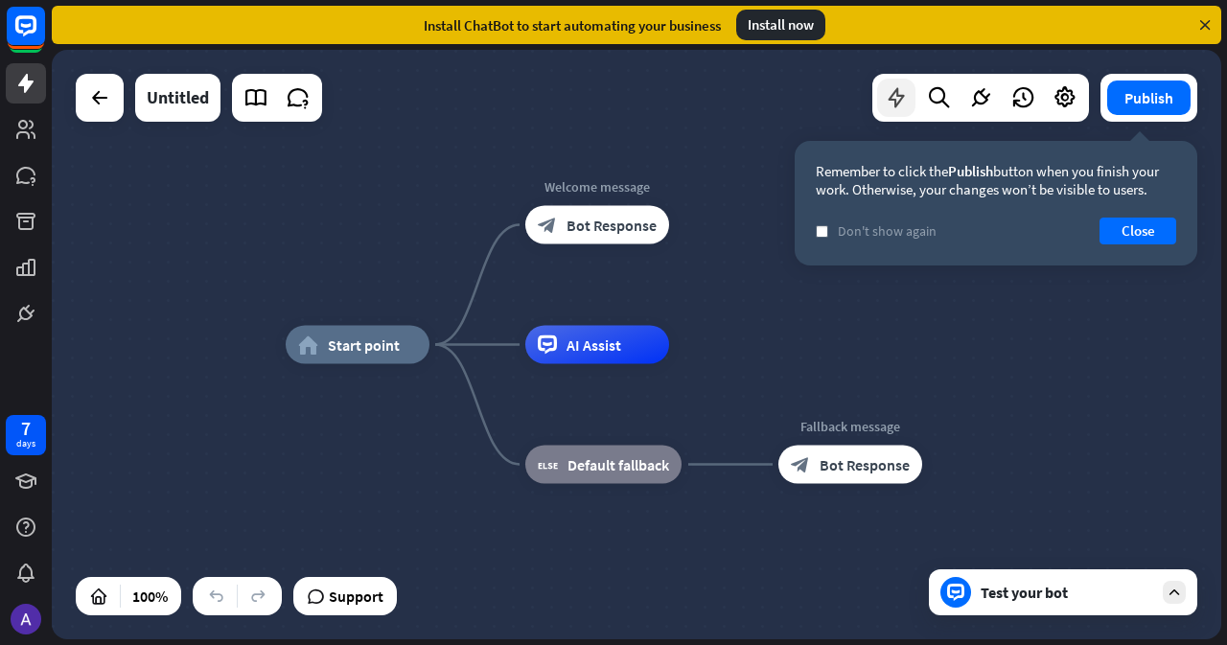
click at [897, 95] on icon at bounding box center [896, 97] width 25 height 25
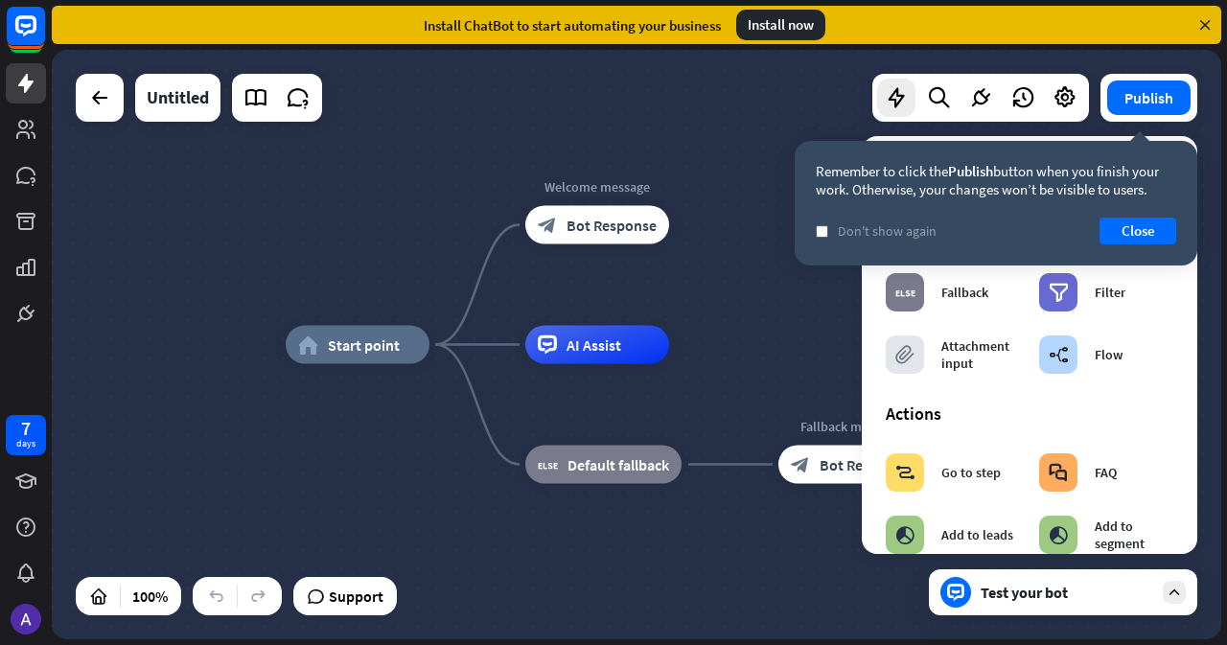
click at [727, 360] on div "home_2 Start point Welcome message block_bot_response Bot Response AI Assist bl…" at bounding box center [870, 639] width 1169 height 589
click at [1139, 234] on button "Close" at bounding box center [1137, 231] width 77 height 27
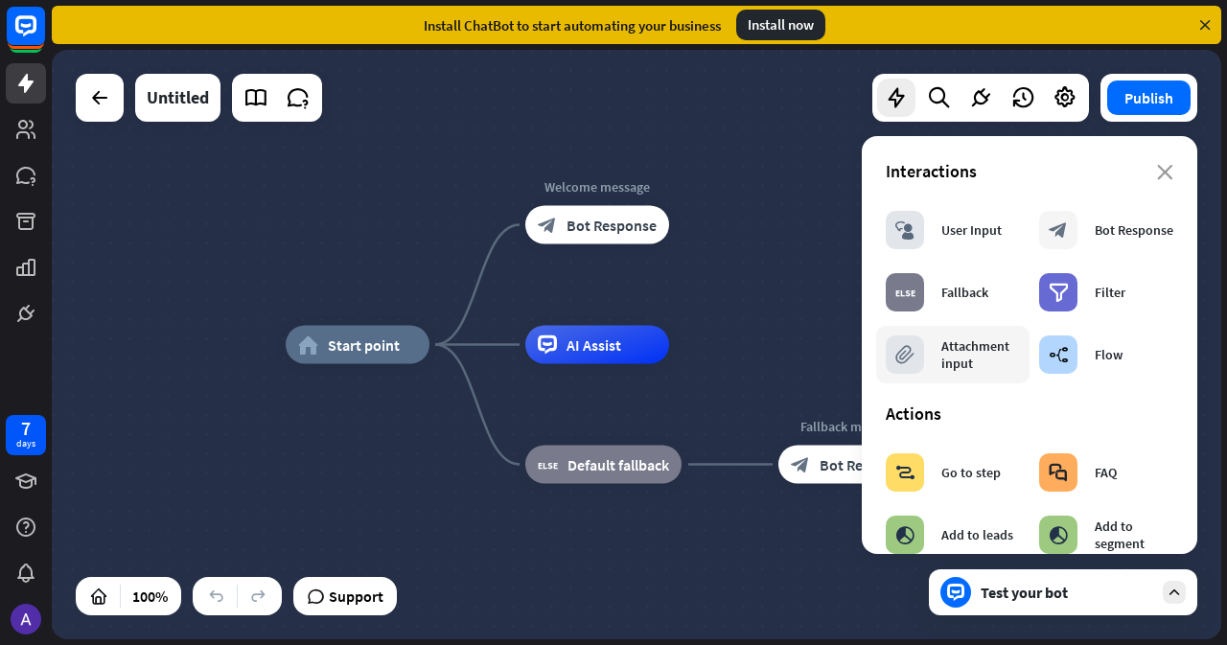
click at [928, 339] on div "block_attachment Attachment input" at bounding box center [953, 354] width 134 height 38
click at [939, 238] on div "block_user_input User Input" at bounding box center [944, 230] width 116 height 38
click at [924, 357] on div "block_attachment Attachment input" at bounding box center [953, 354] width 134 height 38
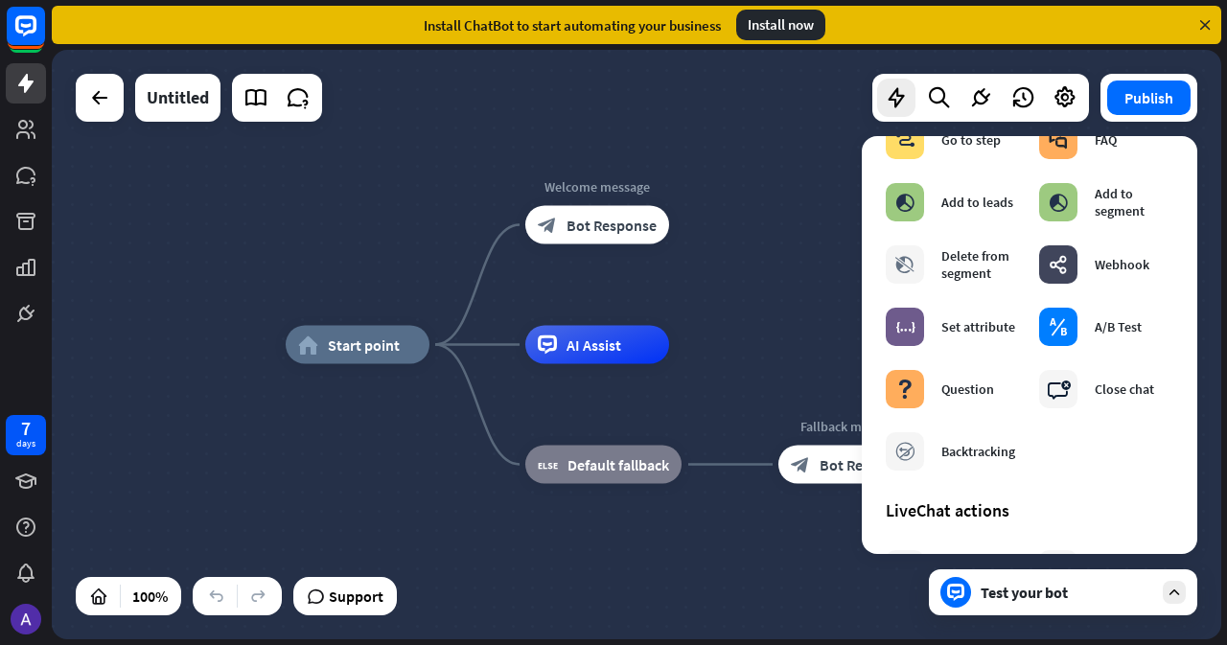
scroll to position [346, 0]
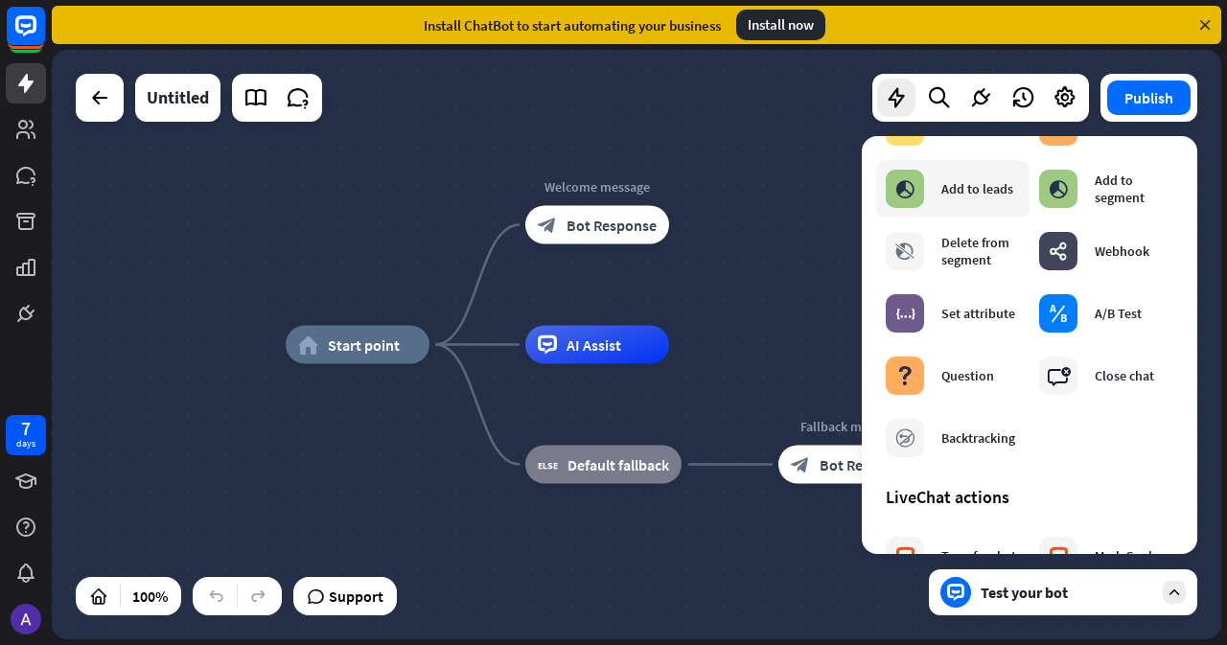
click at [956, 208] on div "block_add_to_segment Add to leads" at bounding box center [952, 189] width 153 height 58
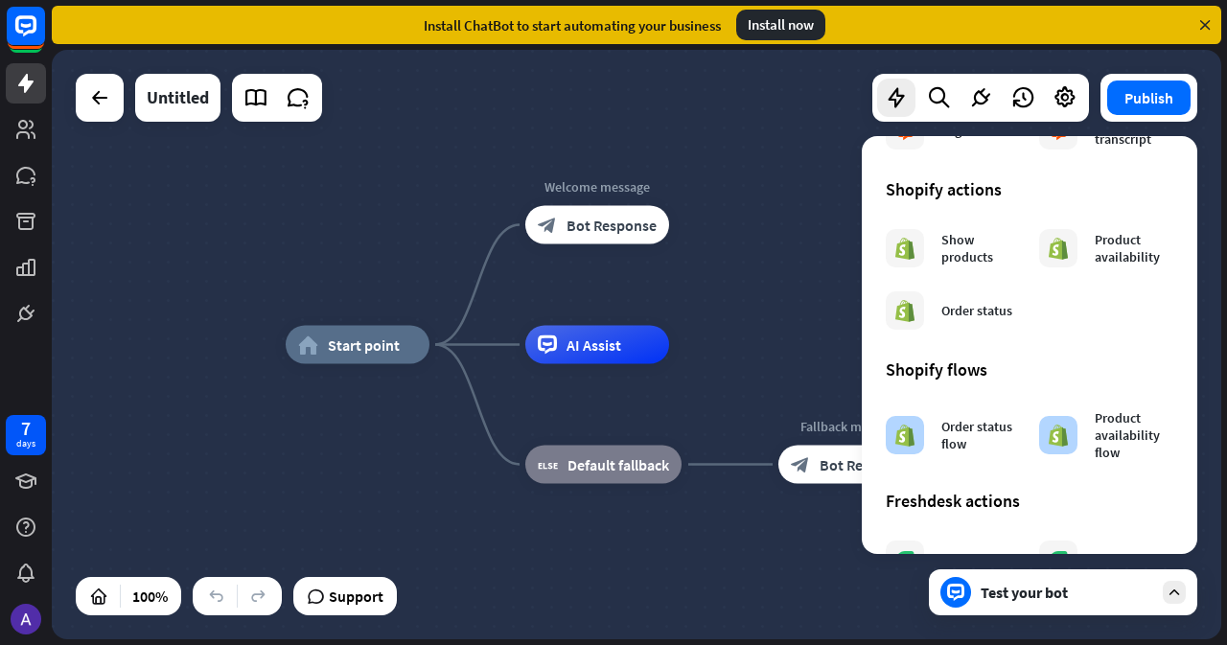
scroll to position [841, 0]
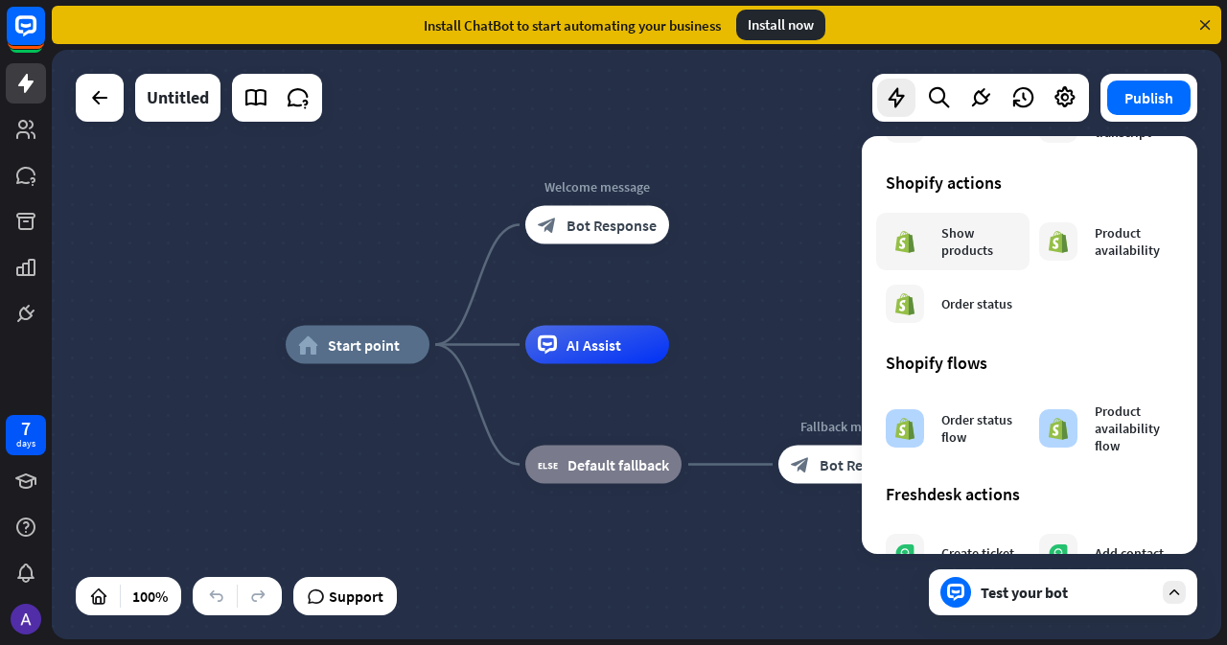
click at [942, 266] on div "Show products" at bounding box center [952, 242] width 153 height 58
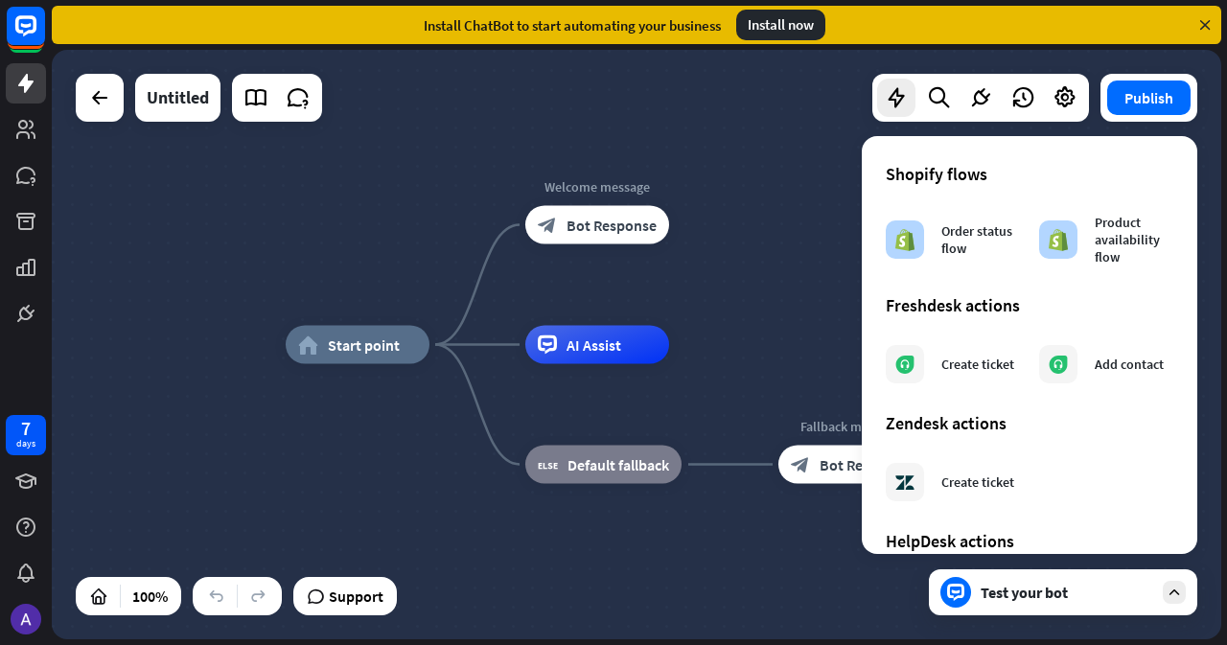
scroll to position [1034, 0]
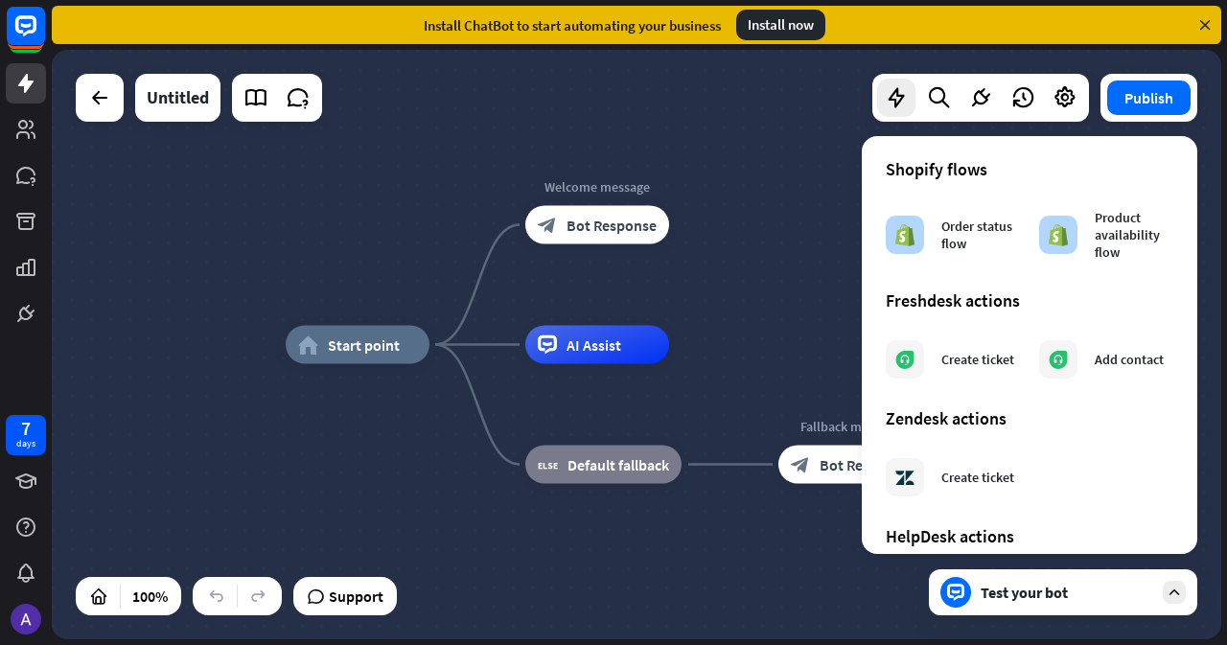
click at [1096, 244] on div "Product availability flow" at bounding box center [1134, 235] width 79 height 52
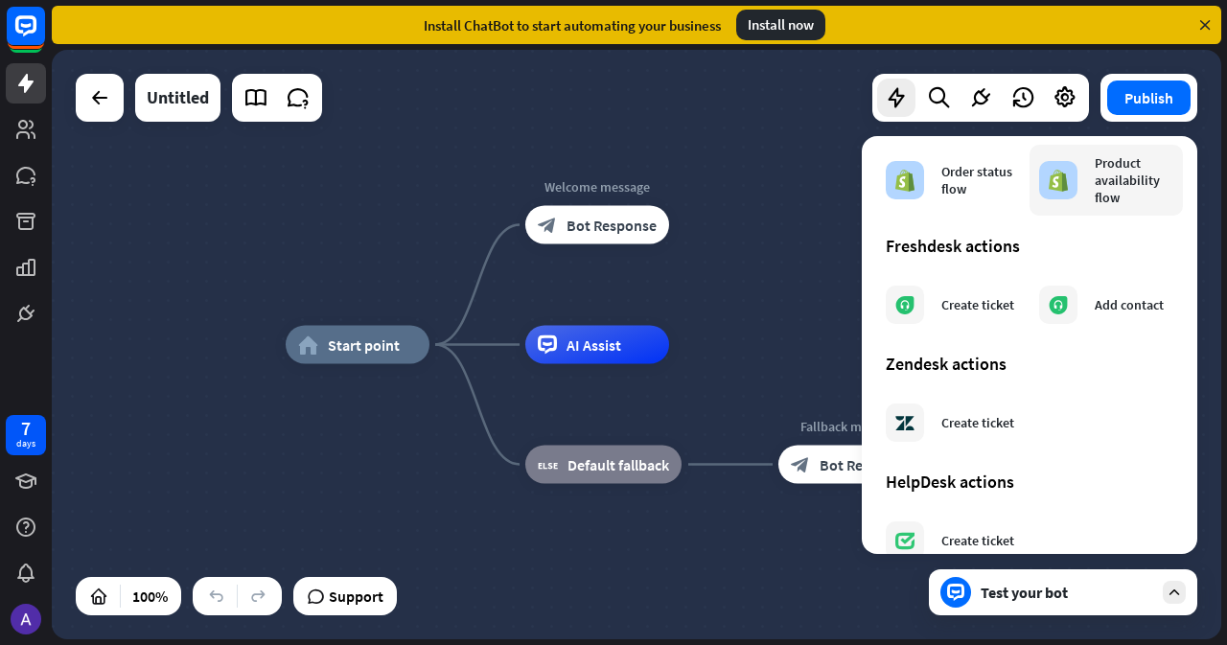
scroll to position [1078, 0]
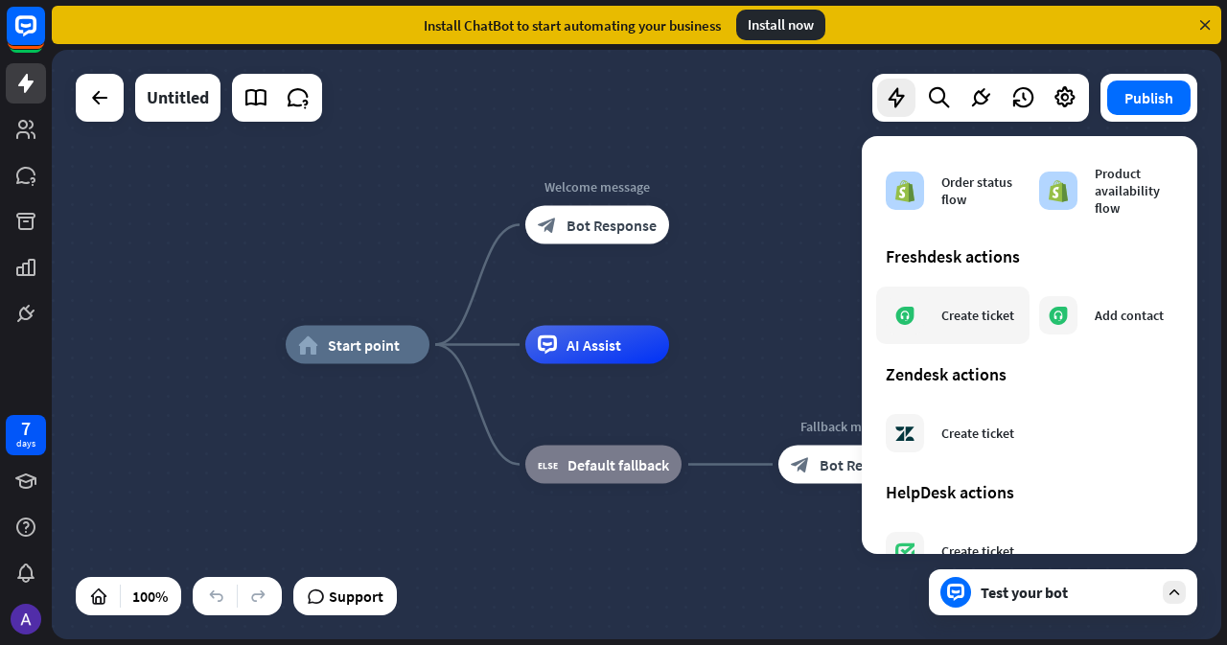
click at [957, 316] on div "Create ticket" at bounding box center [977, 315] width 73 height 17
click at [1072, 291] on div "Add contact" at bounding box center [1105, 316] width 153 height 58
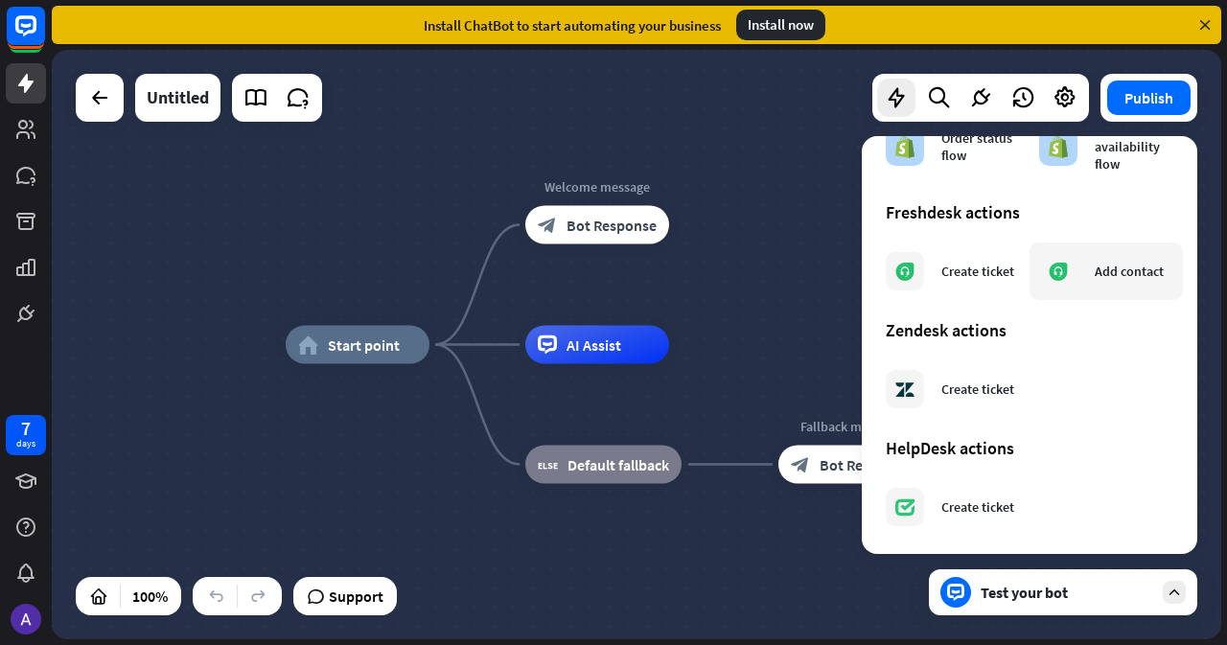
scroll to position [1128, 0]
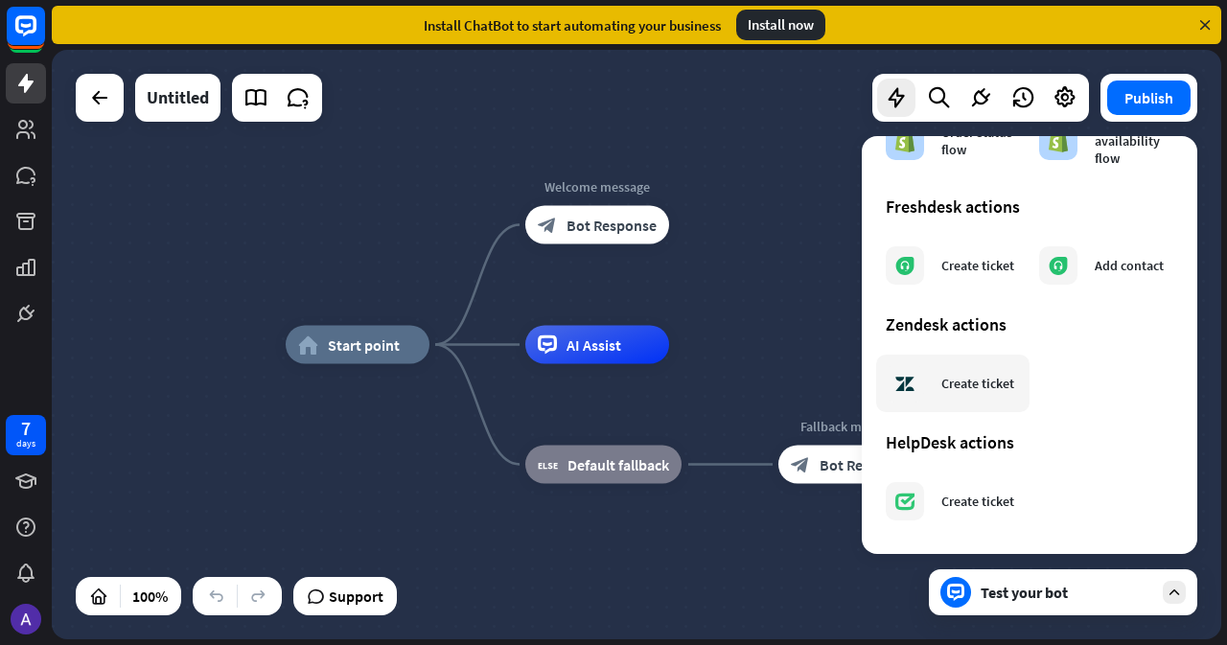
click at [916, 391] on div at bounding box center [905, 383] width 38 height 38
click at [945, 522] on div "Create ticket" at bounding box center [952, 502] width 153 height 58
click at [1168, 100] on button "Publish" at bounding box center [1148, 98] width 83 height 35
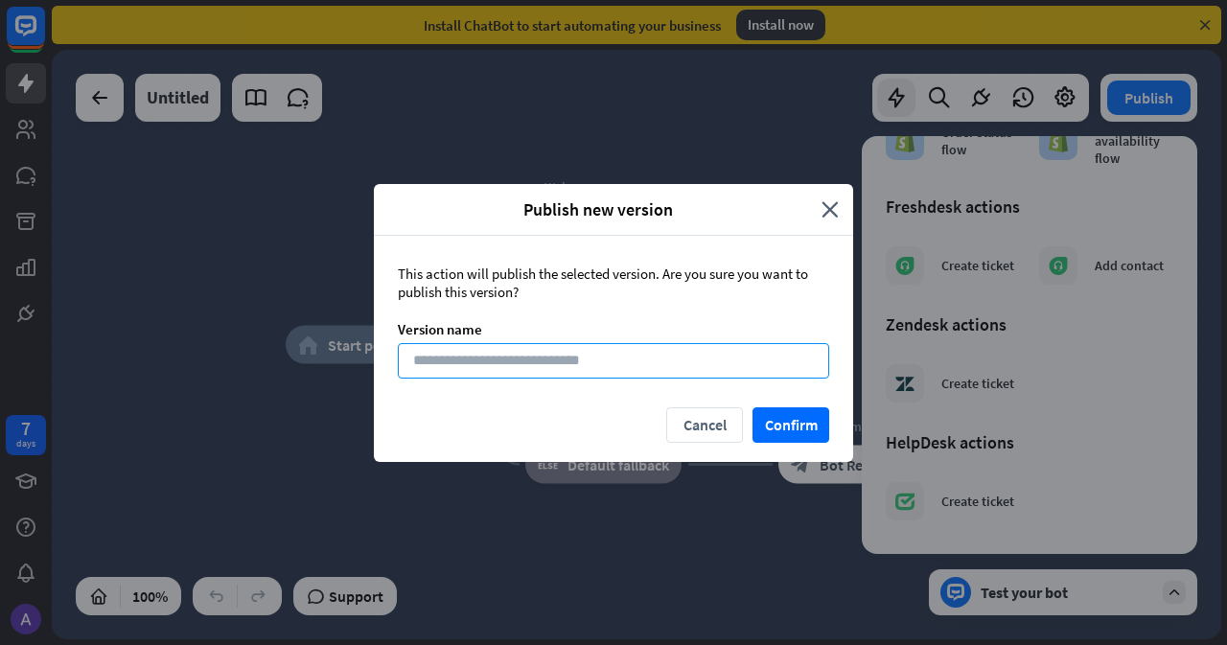
click at [757, 358] on input at bounding box center [613, 360] width 431 height 35
type input "*"
type input "*******"
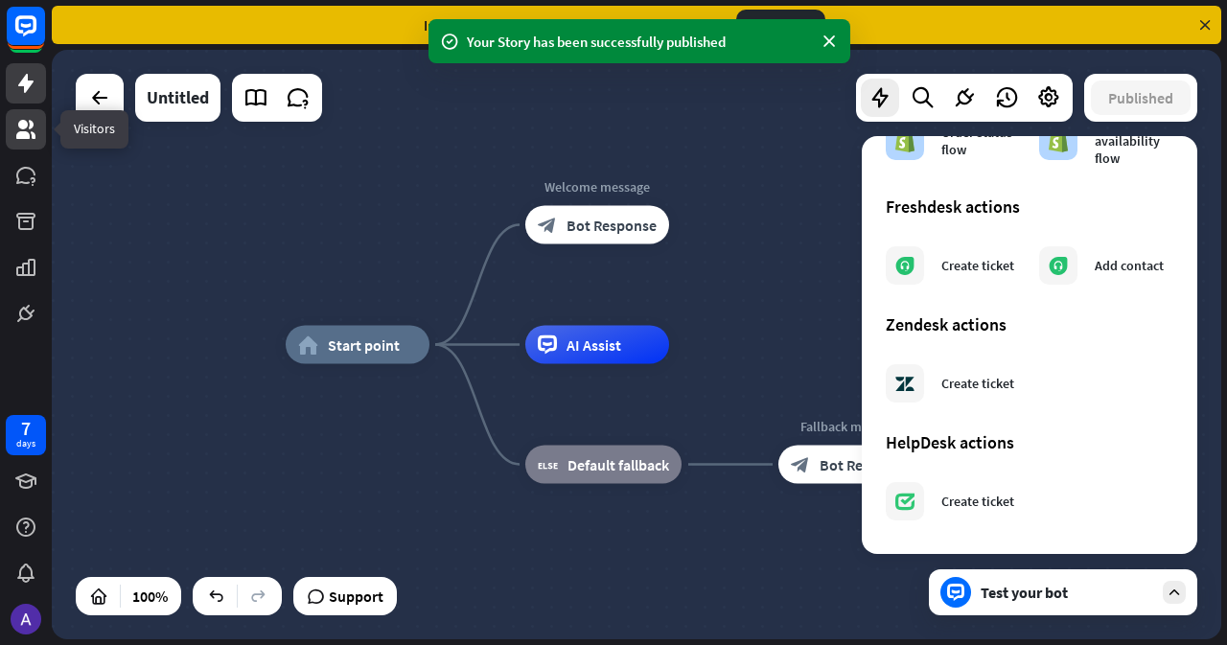
click at [23, 120] on icon at bounding box center [25, 129] width 19 height 19
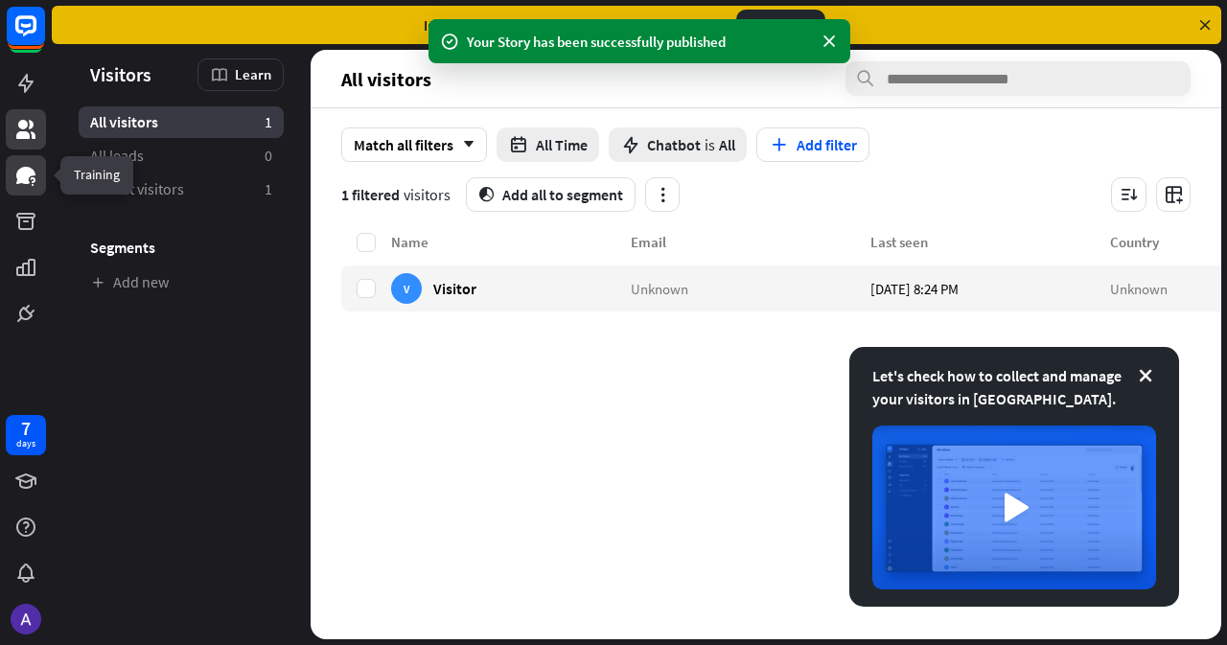
click at [14, 191] on link at bounding box center [26, 175] width 40 height 40
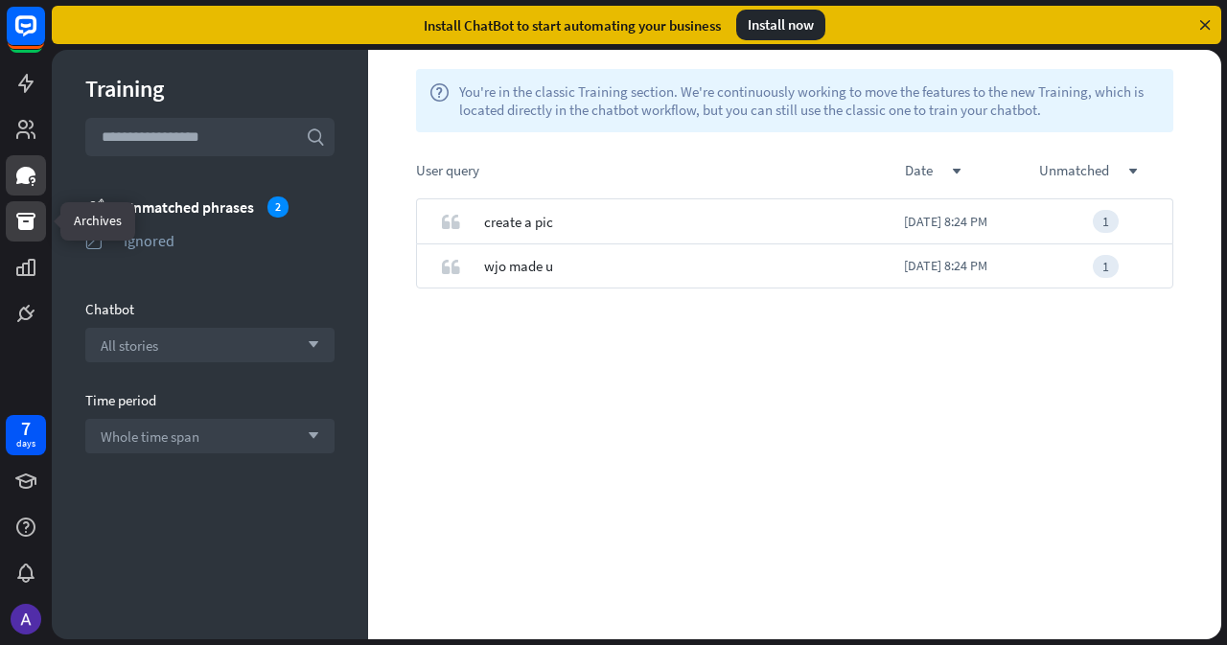
click at [12, 220] on link at bounding box center [26, 221] width 40 height 40
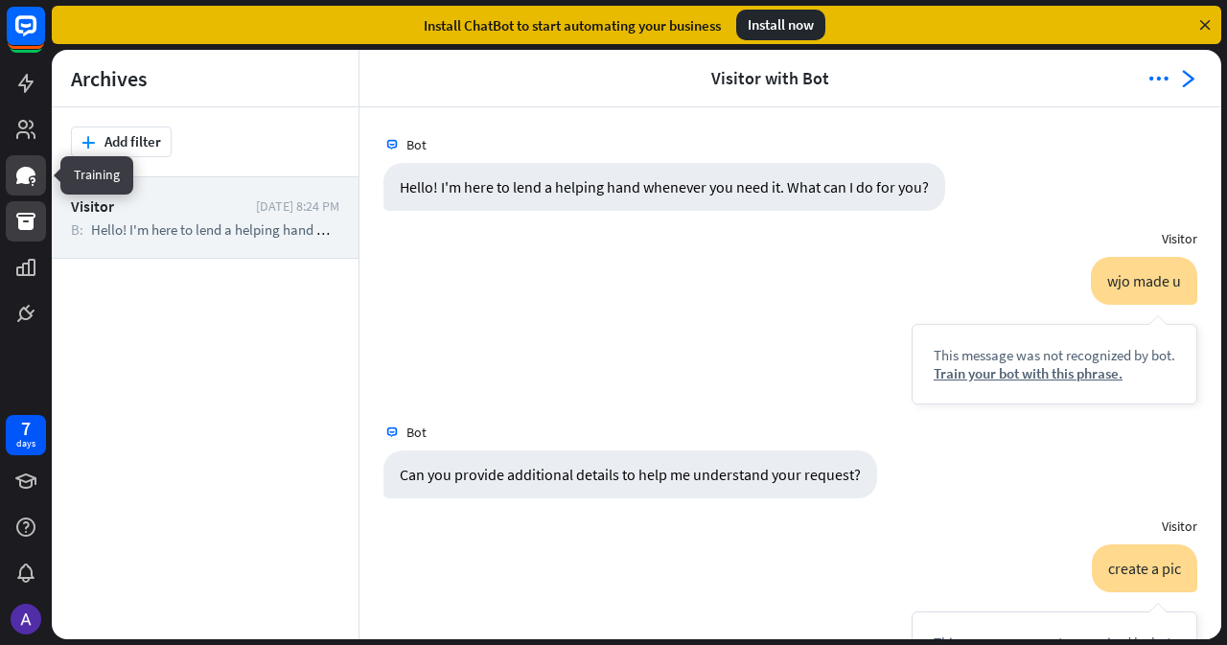
scroll to position [175, 0]
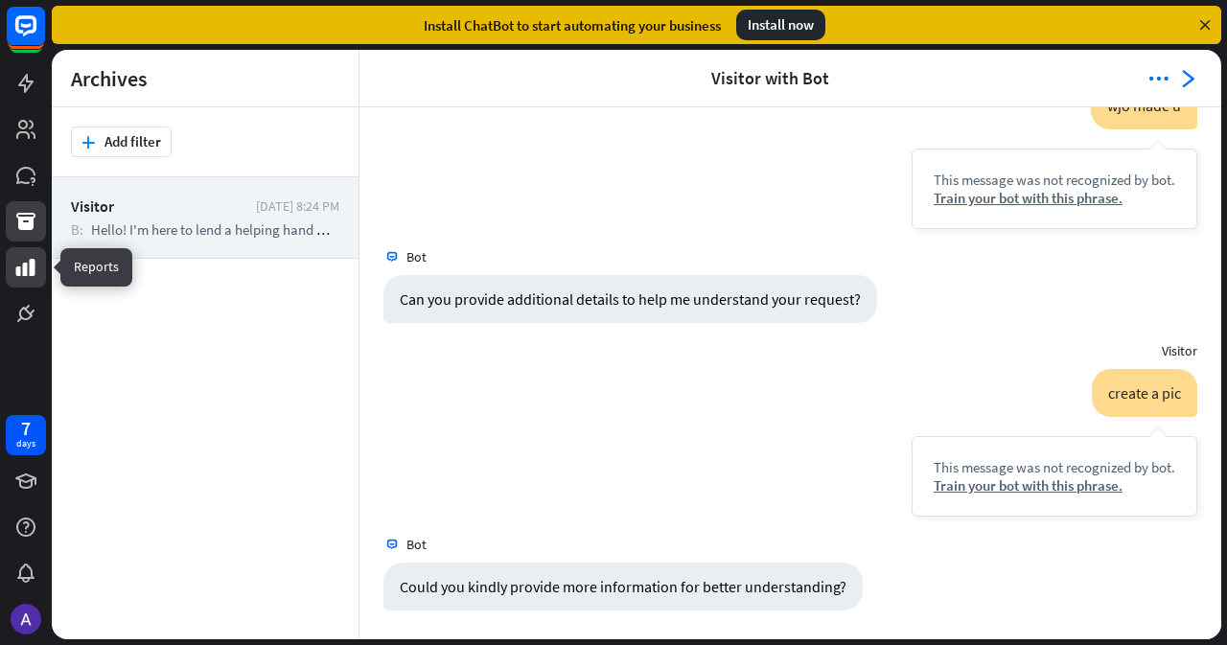
click at [42, 270] on link at bounding box center [26, 267] width 40 height 40
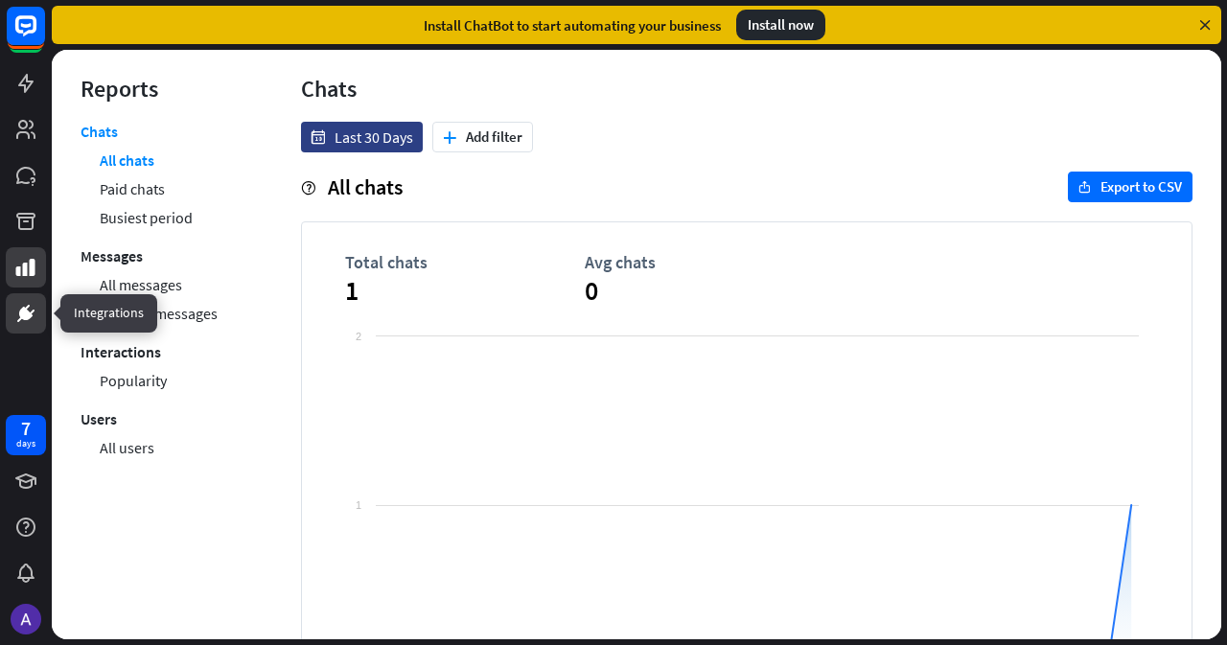
click at [27, 300] on link at bounding box center [26, 313] width 40 height 40
